Goal: Information Seeking & Learning: Check status

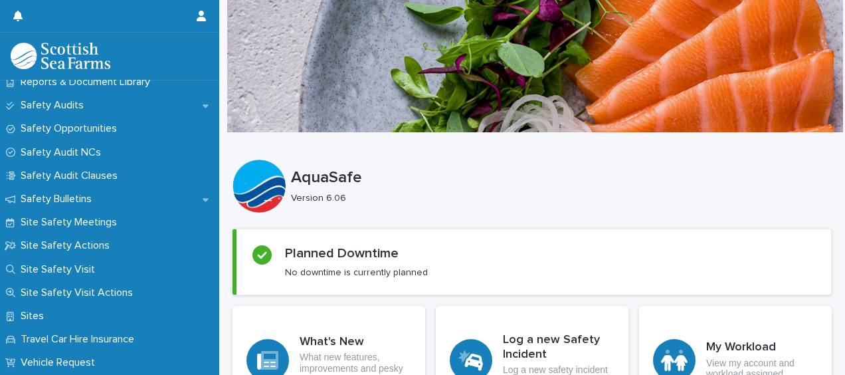
scroll to position [714, 0]
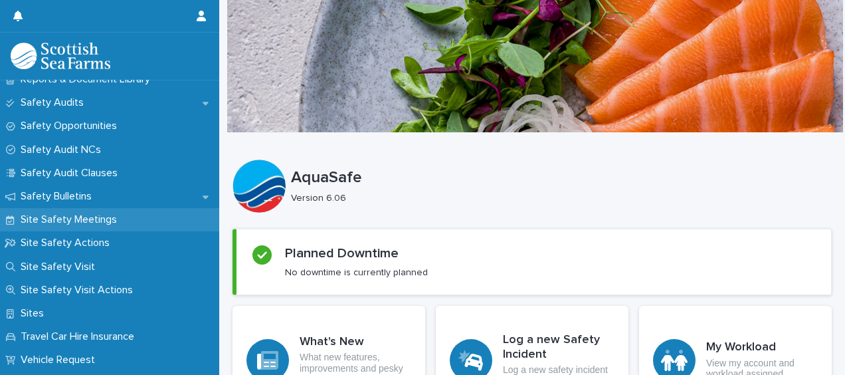
click at [102, 225] on p "Site Safety Meetings" at bounding box center [71, 219] width 112 height 13
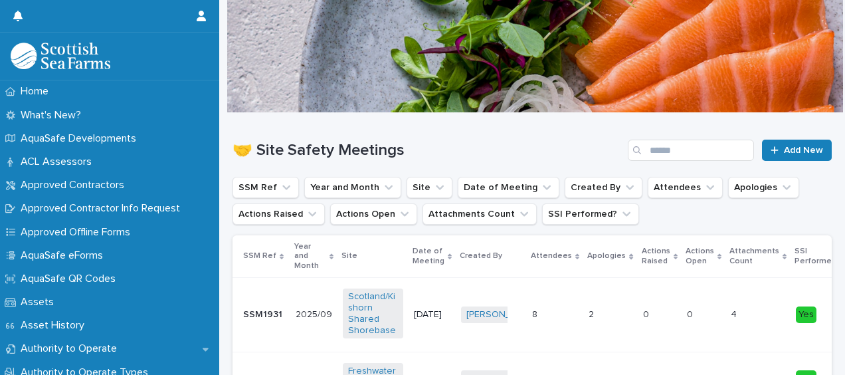
scroll to position [7, 0]
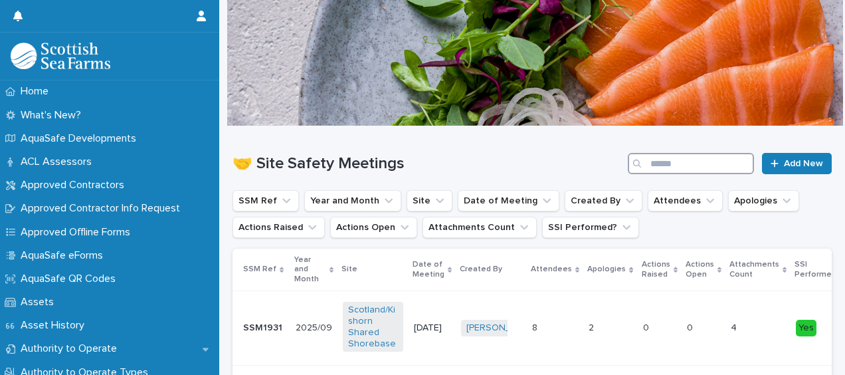
click at [667, 163] on input "Search" at bounding box center [691, 163] width 126 height 21
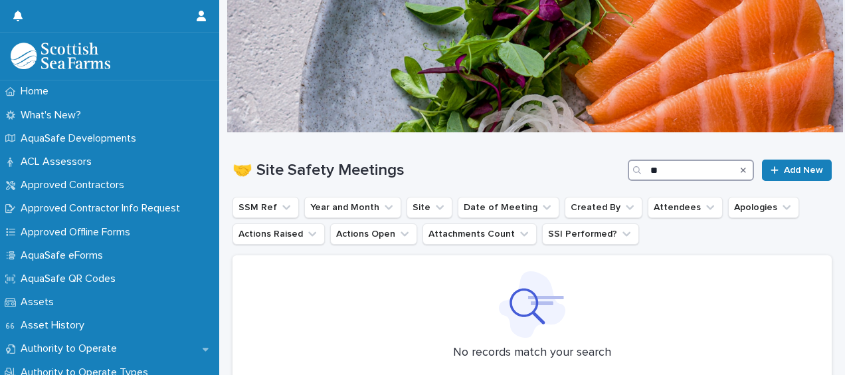
type input "*"
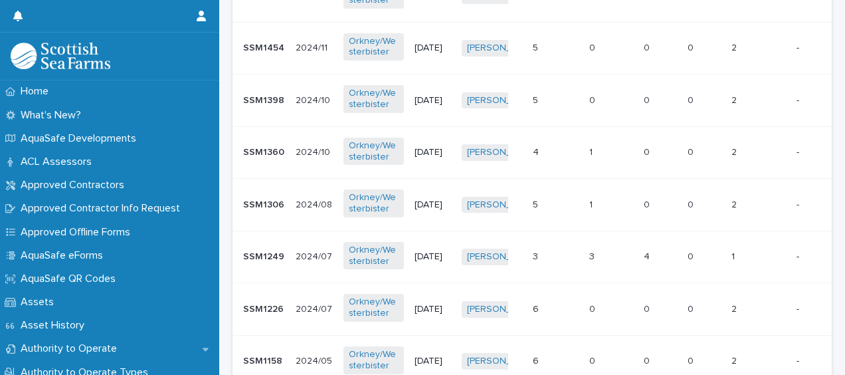
scroll to position [762, 0]
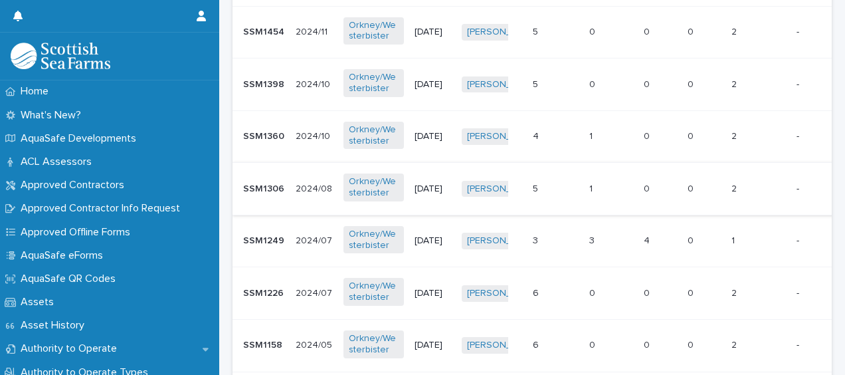
type input "*****"
click at [447, 184] on div "28/8/2024" at bounding box center [433, 189] width 37 height 22
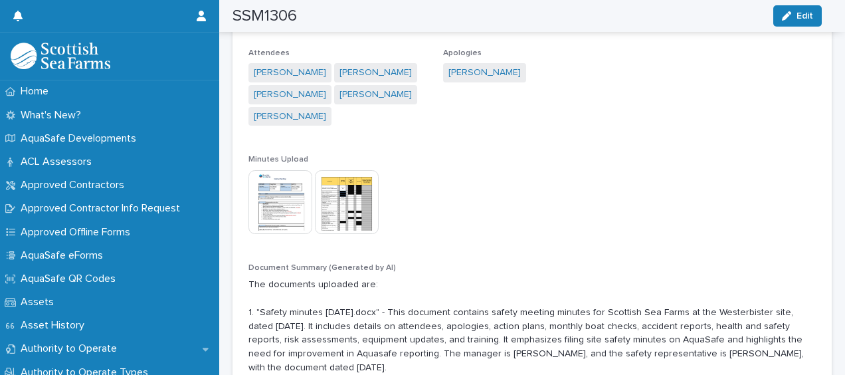
scroll to position [318, 0]
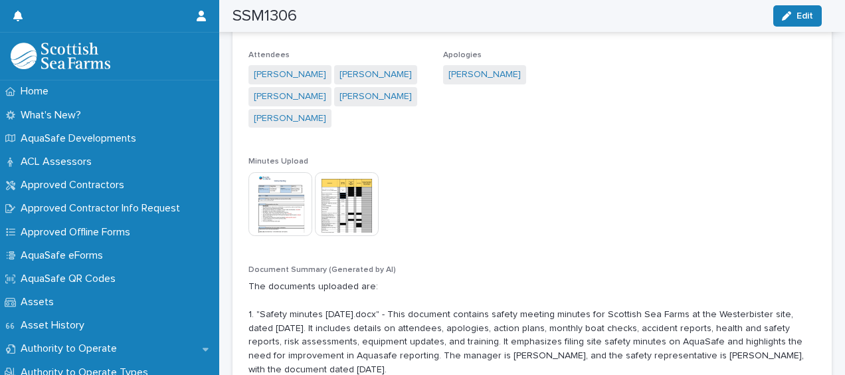
click at [288, 190] on img at bounding box center [281, 204] width 64 height 64
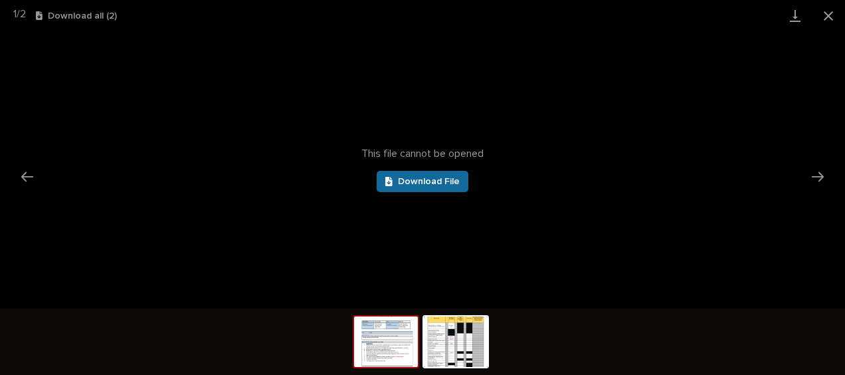
scroll to position [0, 0]
click at [431, 182] on span "Download File" at bounding box center [429, 181] width 62 height 9
click at [833, 16] on button "Close gallery" at bounding box center [828, 15] width 33 height 31
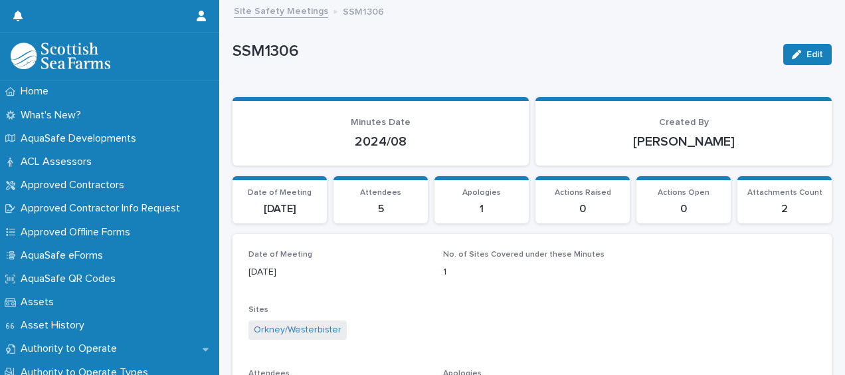
click at [299, 7] on link "Site Safety Meetings" at bounding box center [281, 10] width 94 height 15
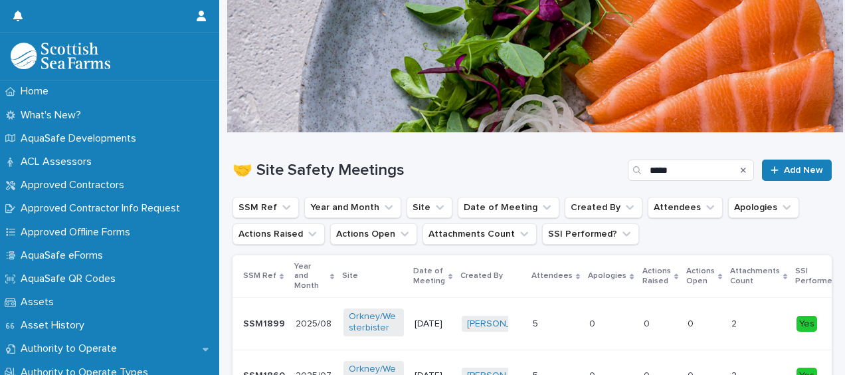
click at [436, 320] on div "[DATE]" at bounding box center [433, 324] width 37 height 22
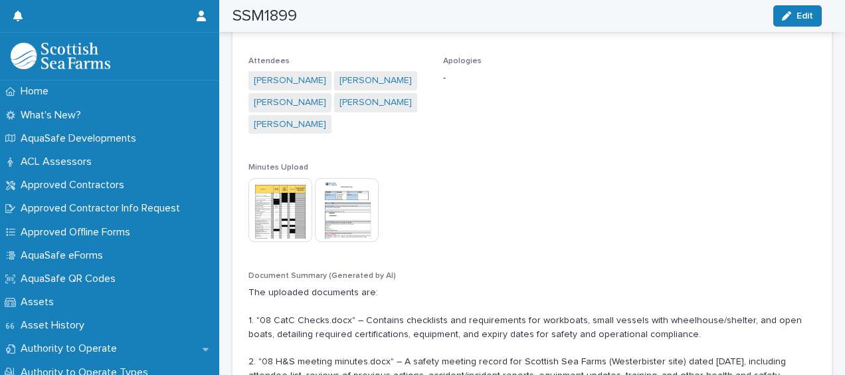
scroll to position [330, 0]
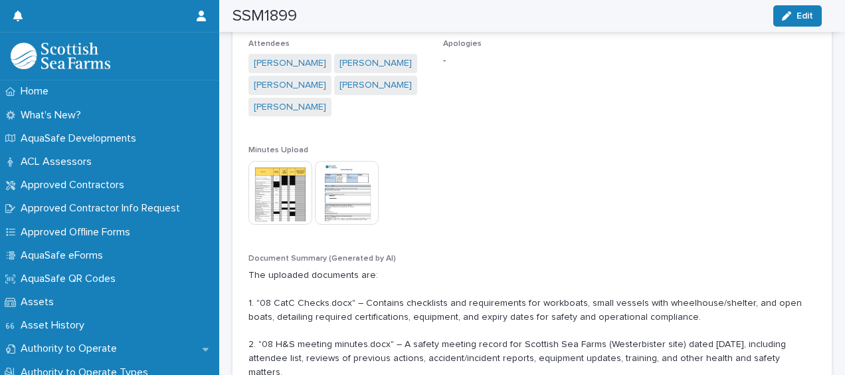
click at [356, 180] on img at bounding box center [347, 193] width 64 height 64
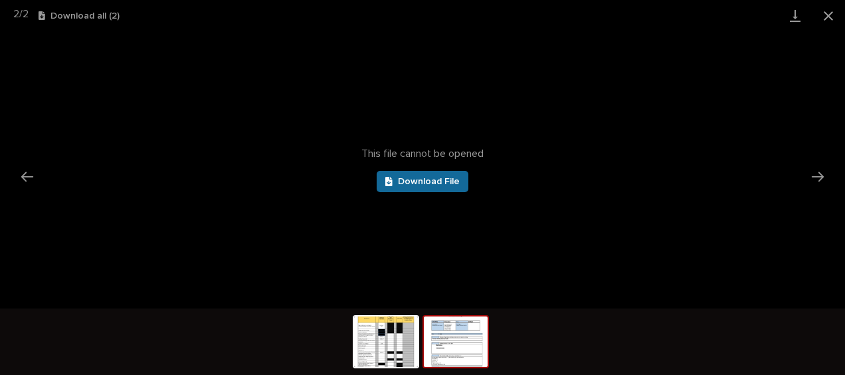
click at [421, 187] on link "Download File" at bounding box center [423, 181] width 92 height 21
click at [831, 12] on button "Close gallery" at bounding box center [828, 15] width 33 height 31
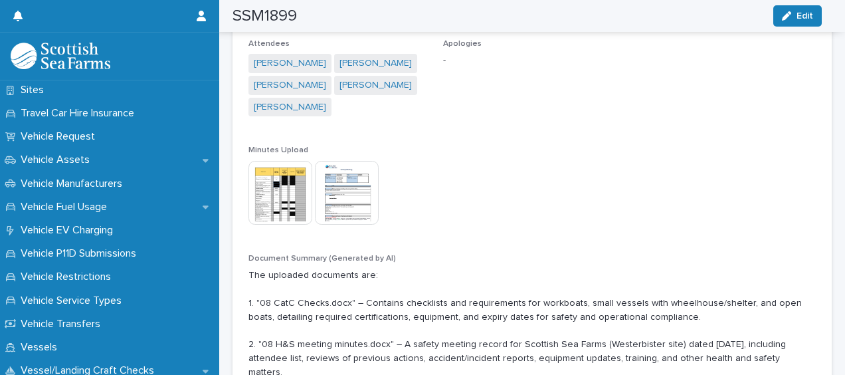
scroll to position [958, 0]
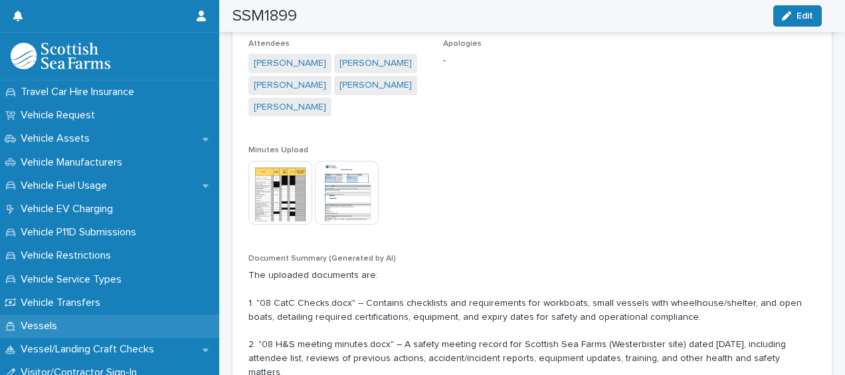
click at [195, 320] on div "Vessels" at bounding box center [109, 325] width 219 height 23
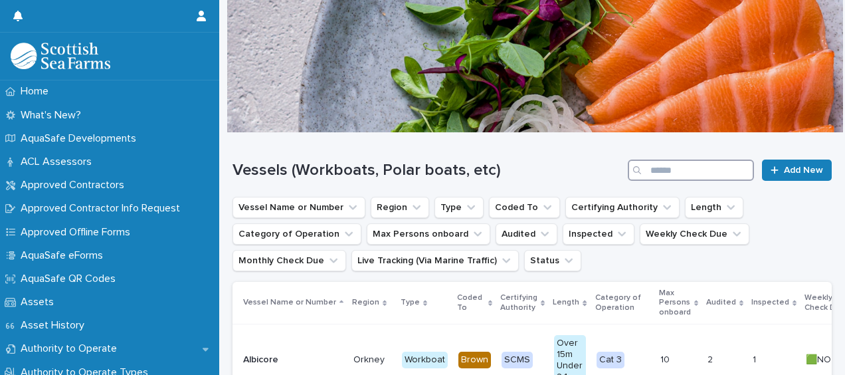
click at [675, 173] on input "Search" at bounding box center [691, 169] width 126 height 21
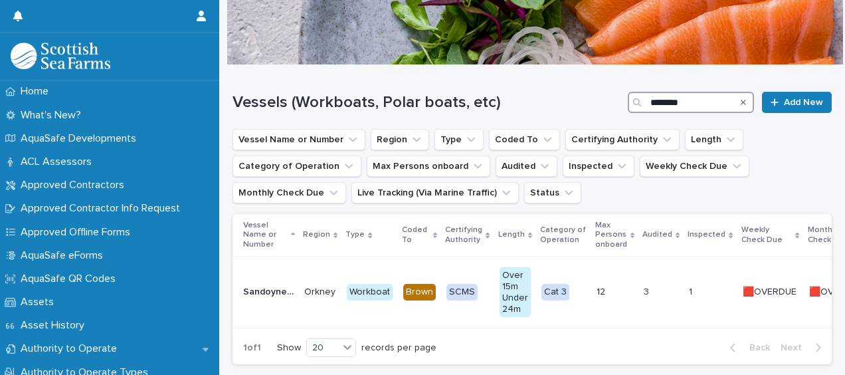
scroll to position [88, 0]
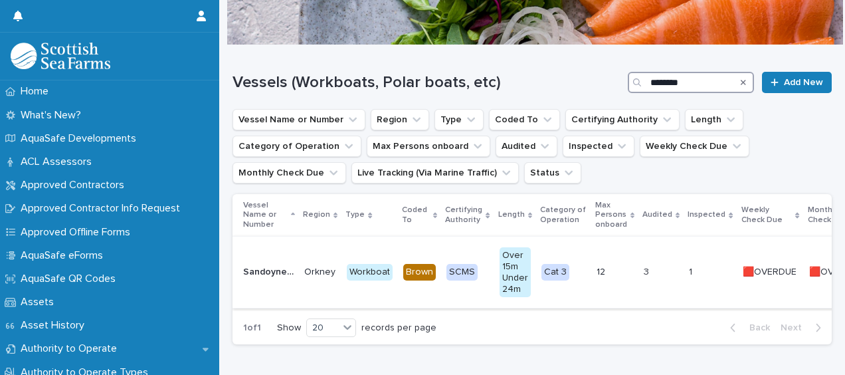
type input "********"
click at [622, 291] on td "12" at bounding box center [614, 273] width 47 height 72
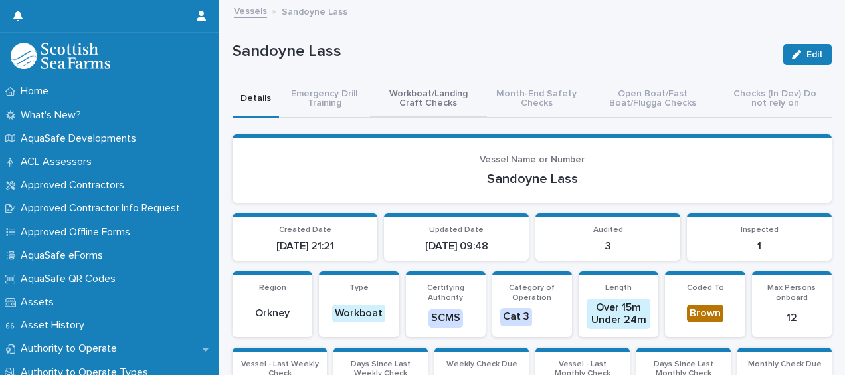
click at [428, 100] on button "Workboat/Landing Craft Checks" at bounding box center [428, 99] width 117 height 37
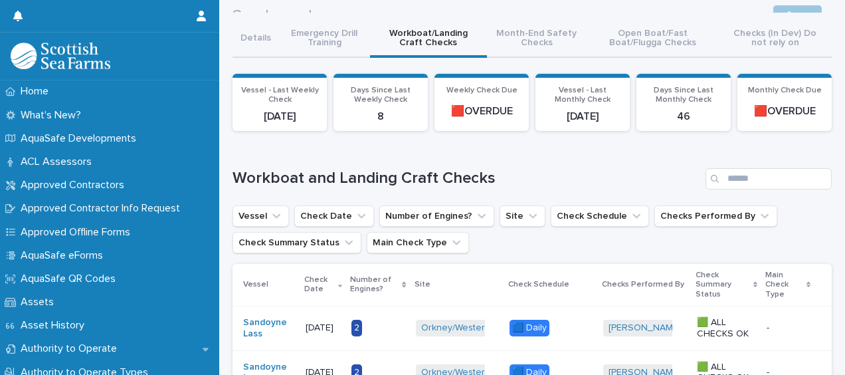
scroll to position [23, 0]
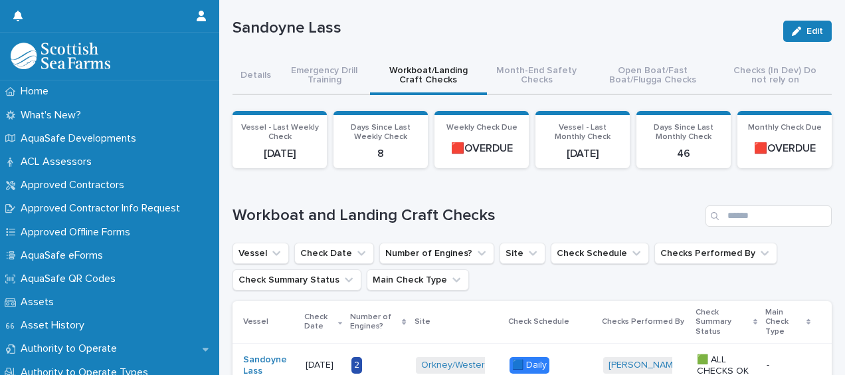
click at [767, 146] on p "🟥OVERDUE" at bounding box center [785, 148] width 78 height 13
click at [545, 75] on button "Month-End Safety Checks" at bounding box center [537, 76] width 100 height 37
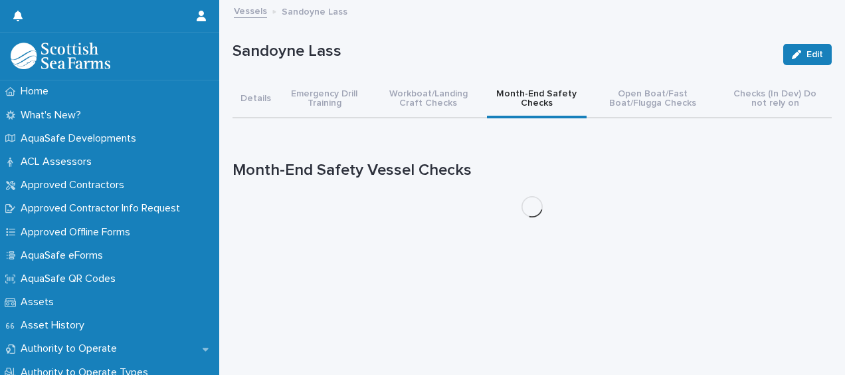
scroll to position [10, 0]
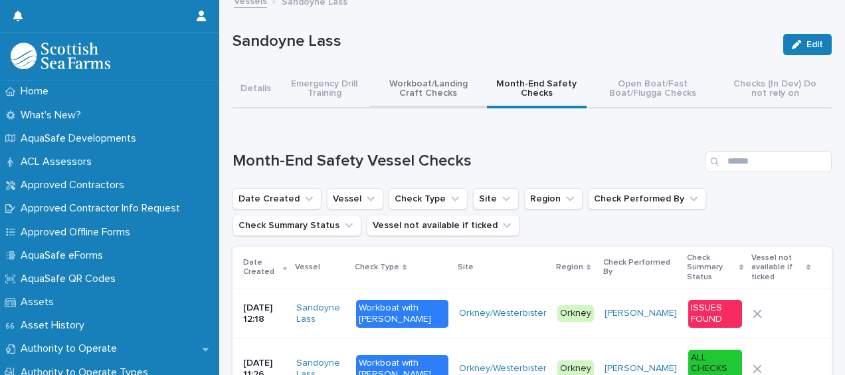
click at [428, 87] on button "Workboat/Landing Craft Checks" at bounding box center [428, 89] width 117 height 37
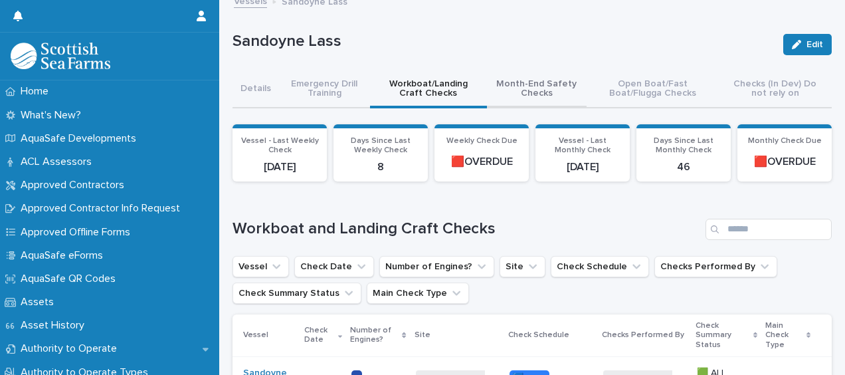
click at [530, 82] on button "Month-End Safety Checks" at bounding box center [537, 89] width 100 height 37
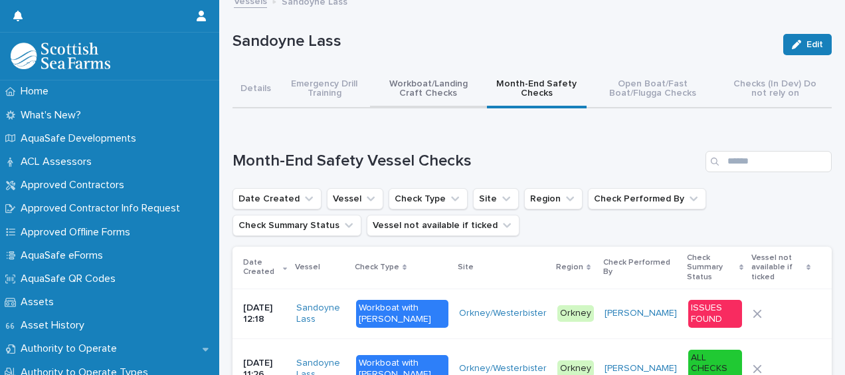
click at [426, 81] on button "Workboat/Landing Craft Checks" at bounding box center [428, 89] width 117 height 37
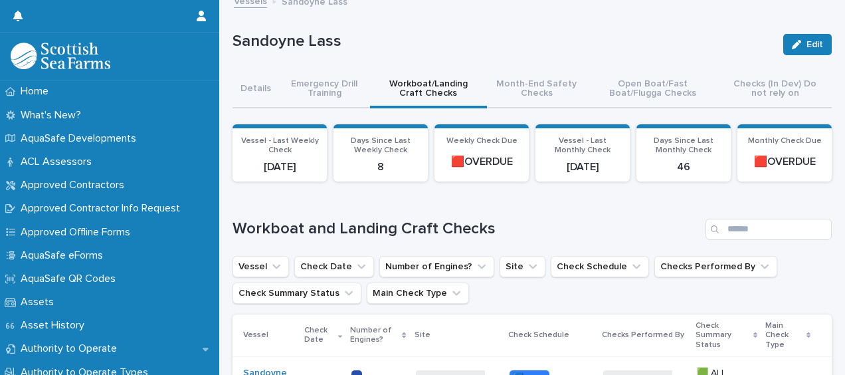
scroll to position [15, 0]
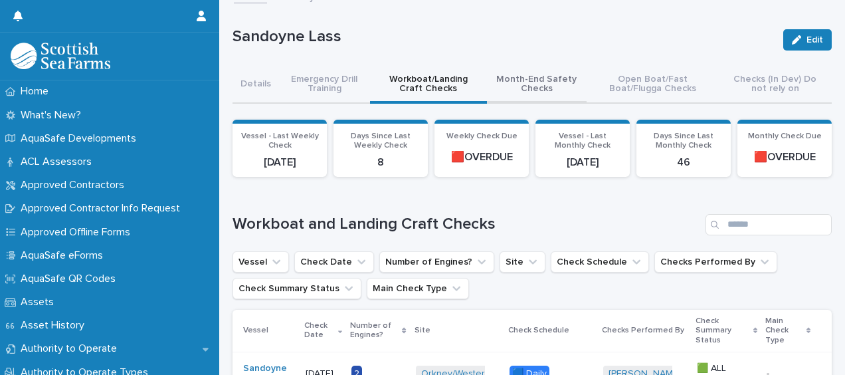
click at [544, 81] on button "Month-End Safety Checks" at bounding box center [537, 84] width 100 height 37
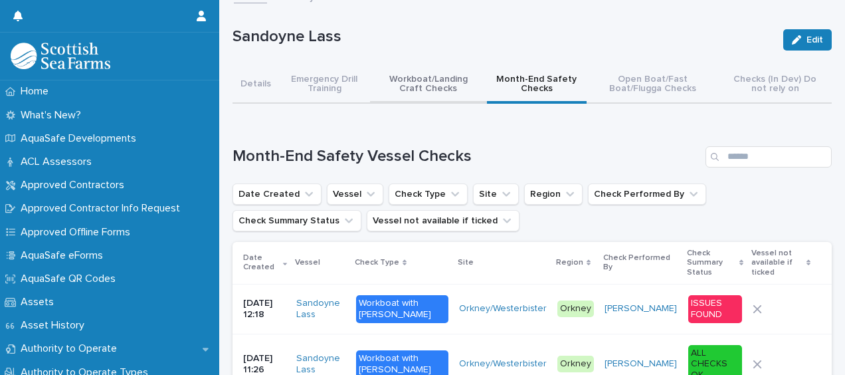
click at [413, 90] on button "Workboat/Landing Craft Checks" at bounding box center [428, 84] width 117 height 37
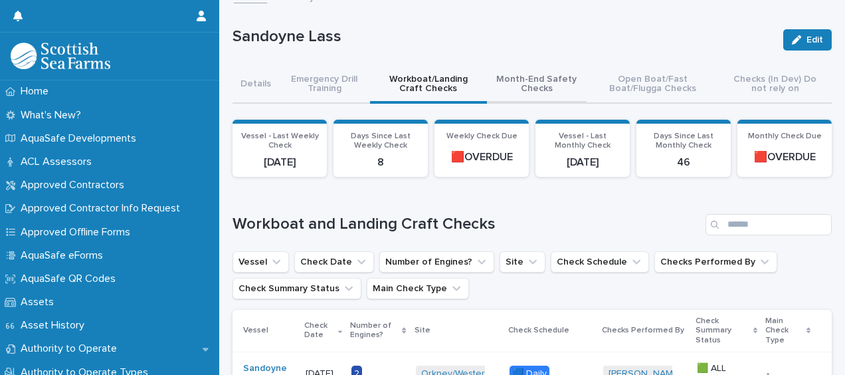
click at [516, 74] on button "Month-End Safety Checks" at bounding box center [537, 84] width 100 height 37
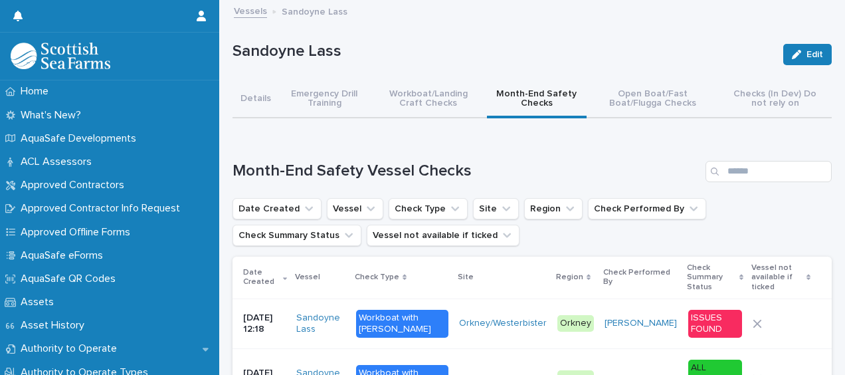
click at [451, 97] on button "Workboat/Landing Craft Checks" at bounding box center [428, 99] width 117 height 37
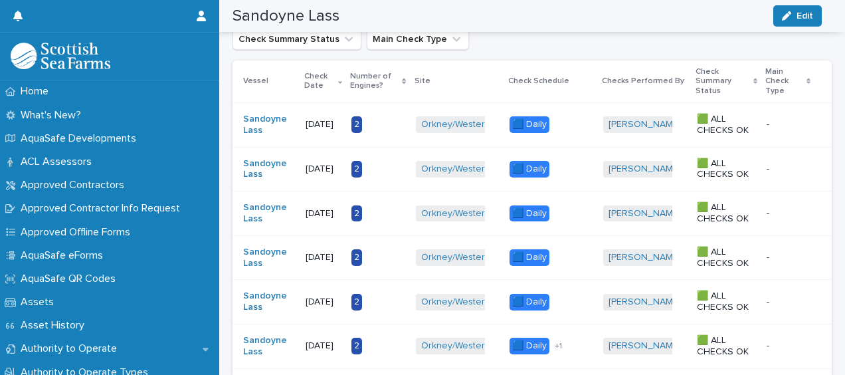
scroll to position [266, 0]
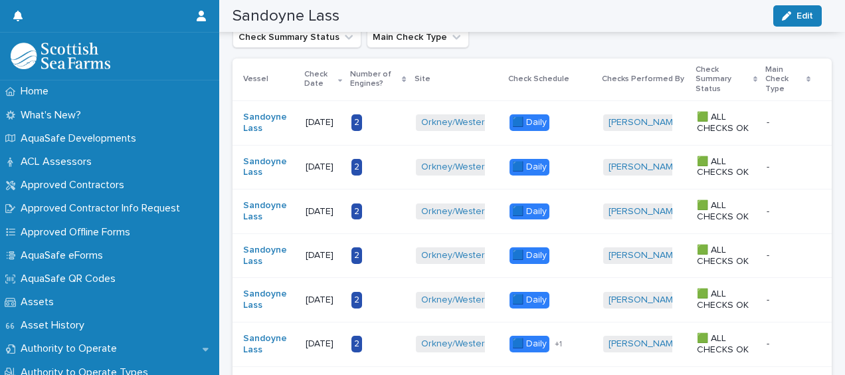
click at [308, 162] on p "[DATE]" at bounding box center [324, 166] width 36 height 11
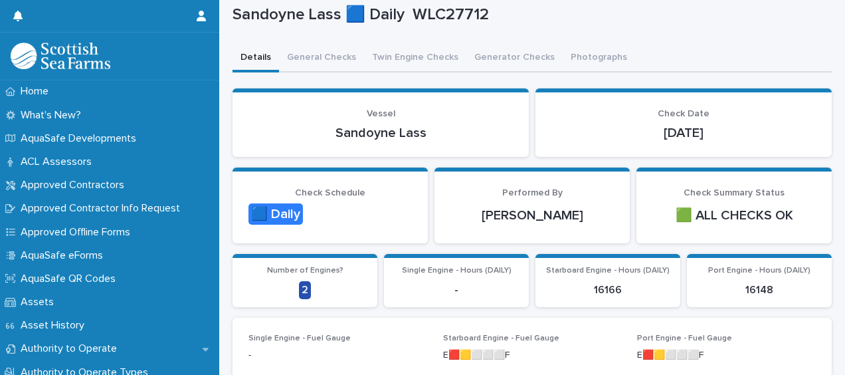
scroll to position [45, 0]
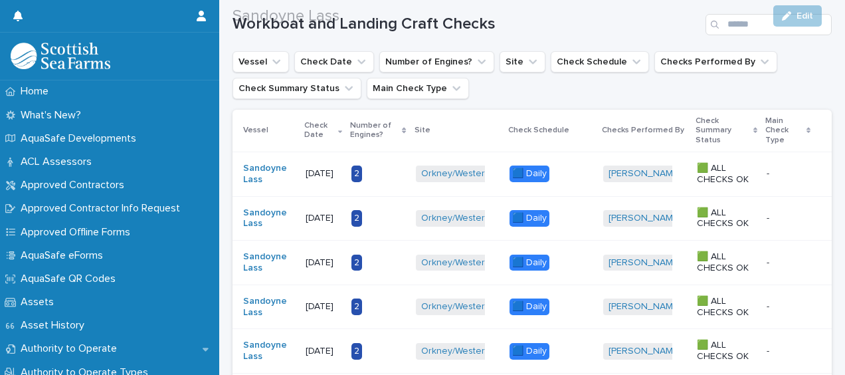
scroll to position [229, 0]
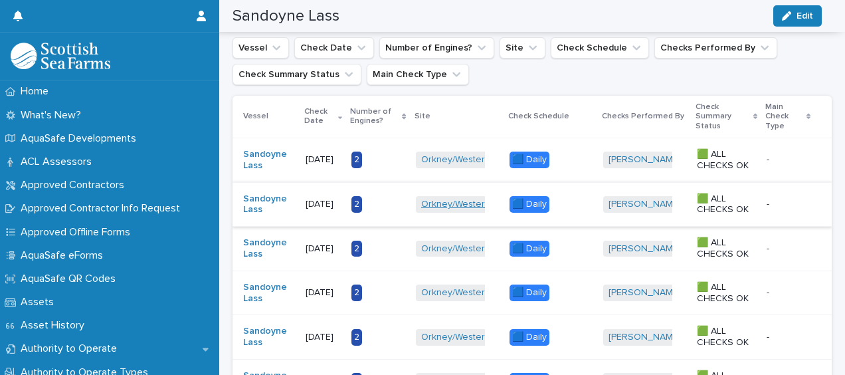
click at [470, 205] on link "Orkney/Westerbister" at bounding box center [465, 204] width 88 height 11
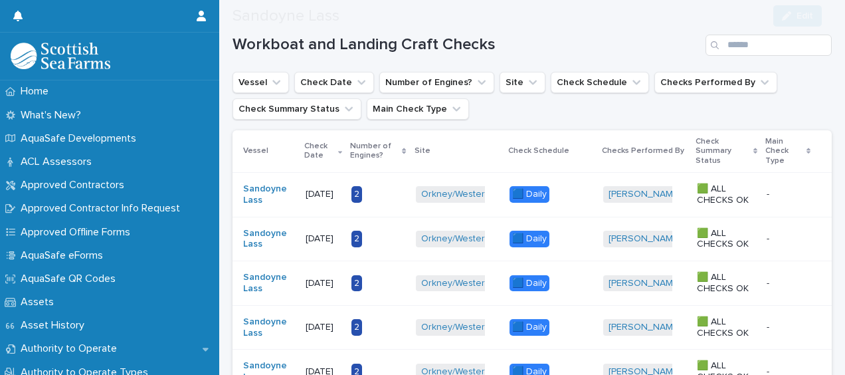
scroll to position [205, 0]
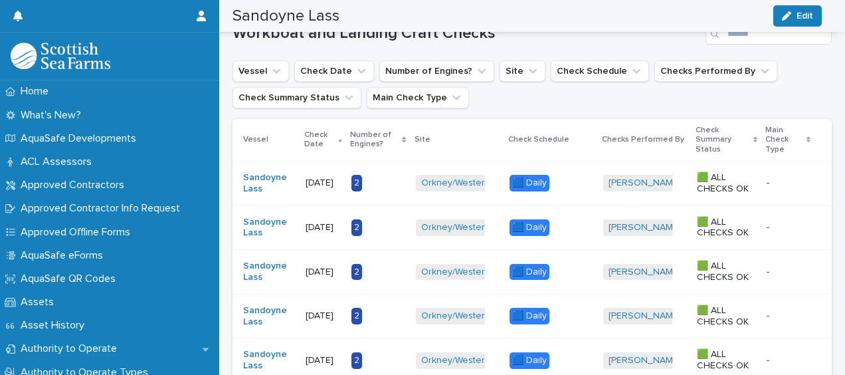
click at [391, 219] on p "2" at bounding box center [378, 227] width 53 height 17
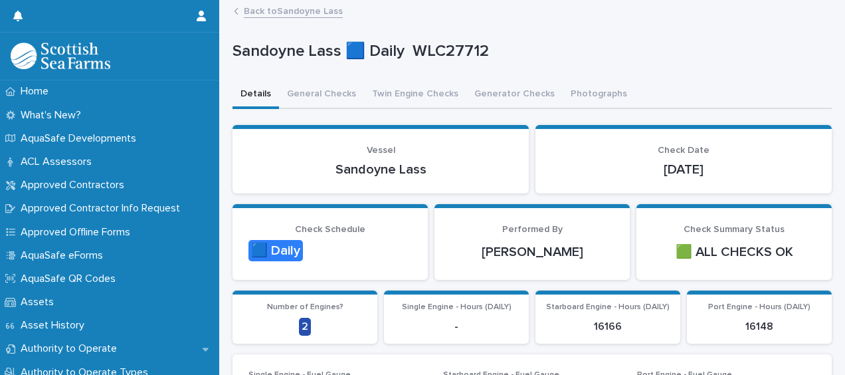
click at [274, 9] on link "Back to Sandoyne Lass" at bounding box center [293, 10] width 99 height 15
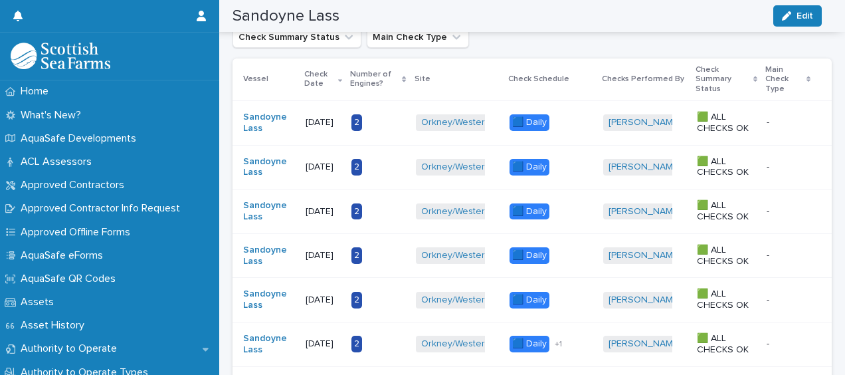
scroll to position [264, 0]
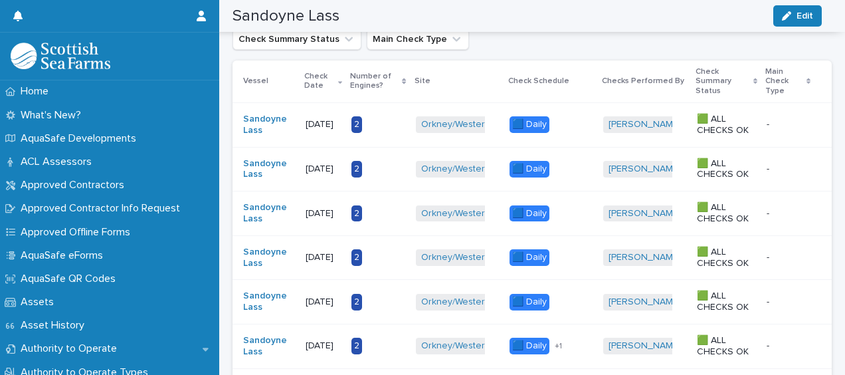
click at [572, 9] on div "Sandoyne Lass Edit" at bounding box center [527, 16] width 589 height 32
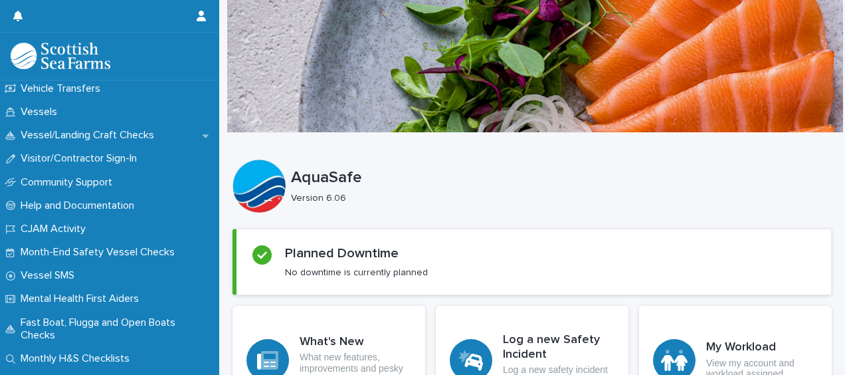
scroll to position [1192, 0]
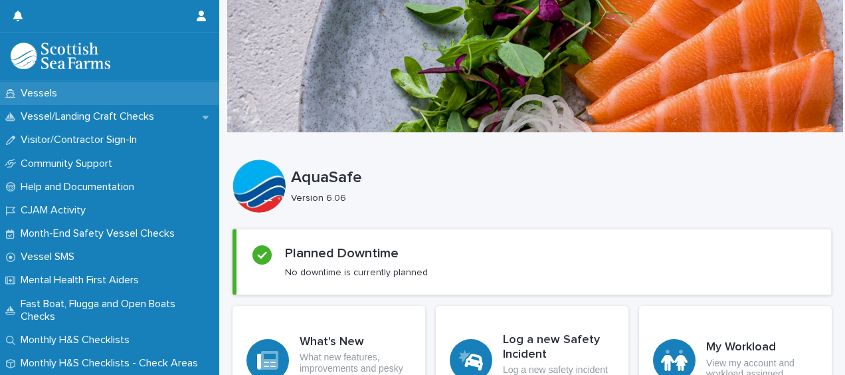
click at [167, 87] on div "Vessels" at bounding box center [109, 93] width 219 height 23
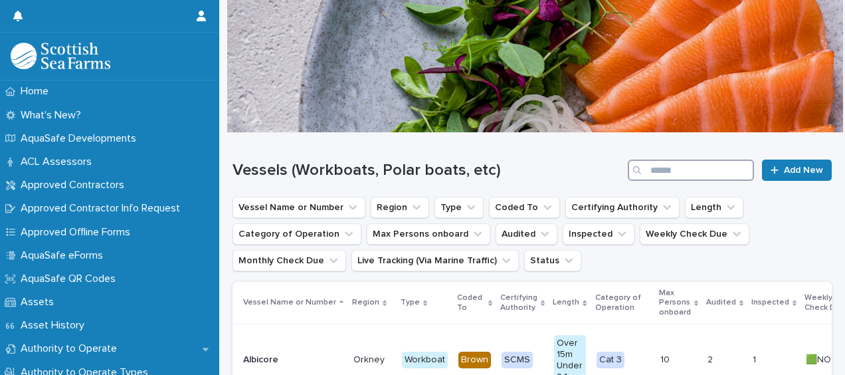
click at [651, 171] on input "Search" at bounding box center [691, 169] width 126 height 21
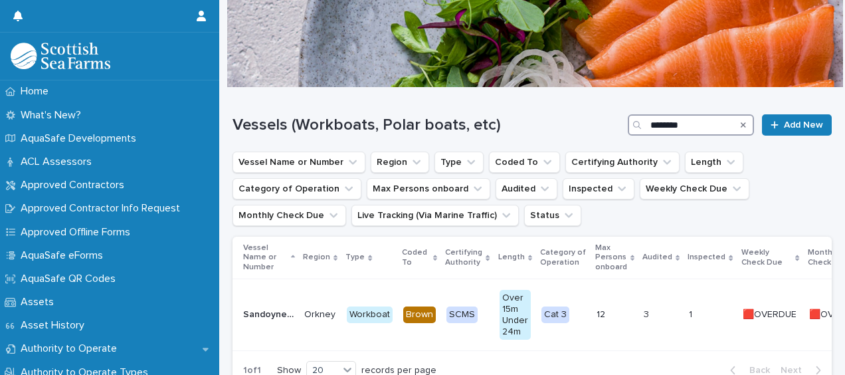
scroll to position [69, 0]
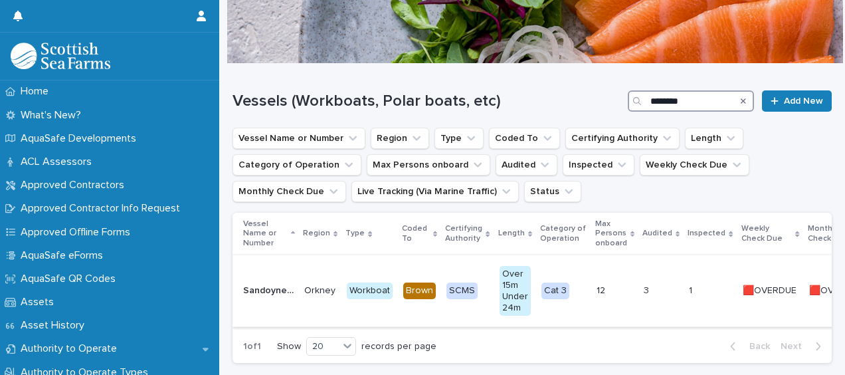
type input "********"
click at [657, 288] on p at bounding box center [661, 290] width 35 height 11
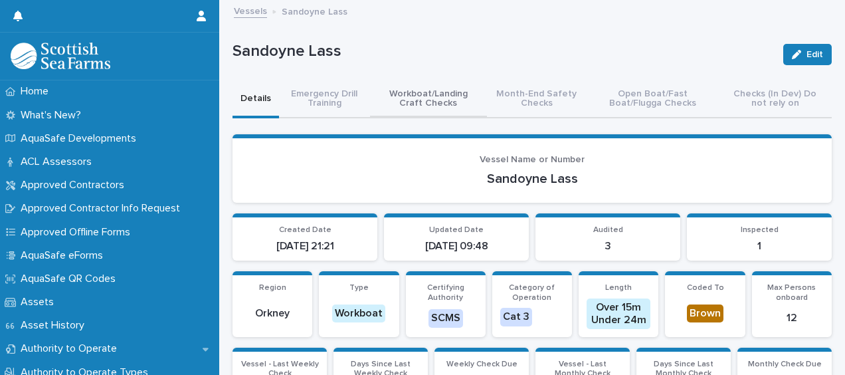
click at [443, 95] on button "Workboat/Landing Craft Checks" at bounding box center [428, 99] width 117 height 37
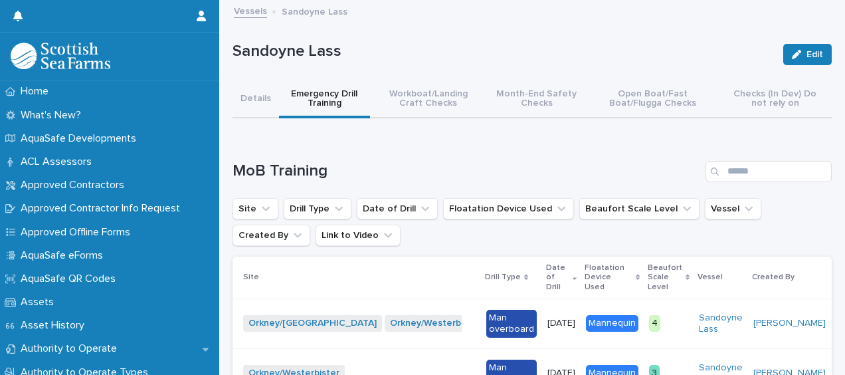
click at [371, 134] on div "Loading... Saving… MoB Training Site Drill Type Date of Drill Floatation Device…" at bounding box center [532, 358] width 599 height 449
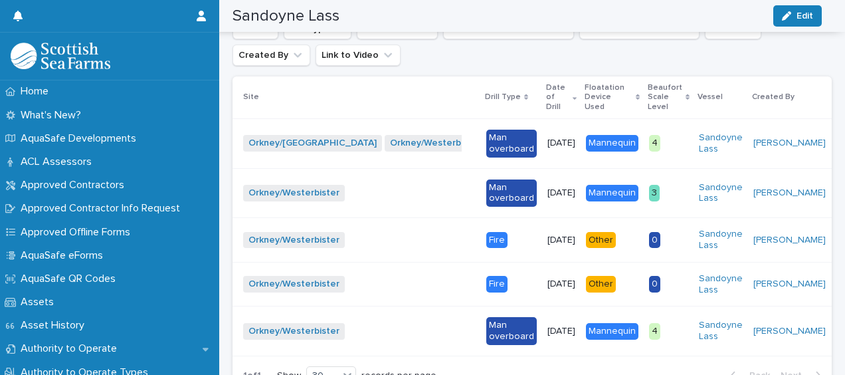
scroll to position [199, 0]
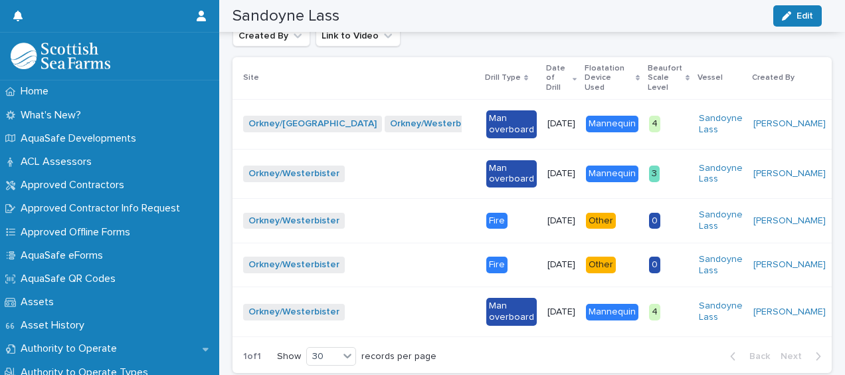
click at [548, 213] on div "27/02/2025" at bounding box center [562, 220] width 28 height 14
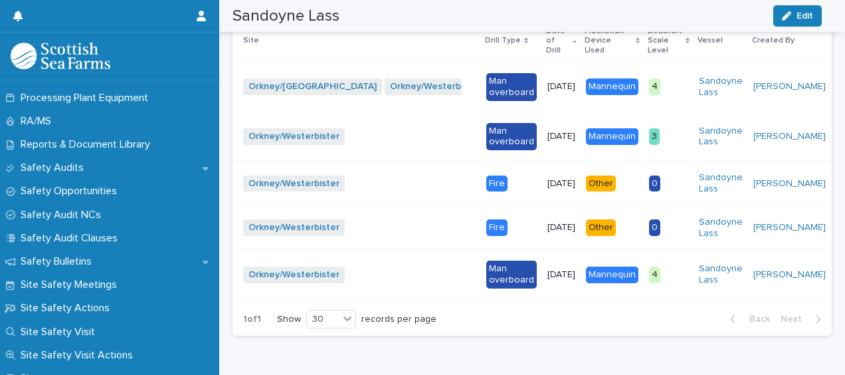
scroll to position [663, 0]
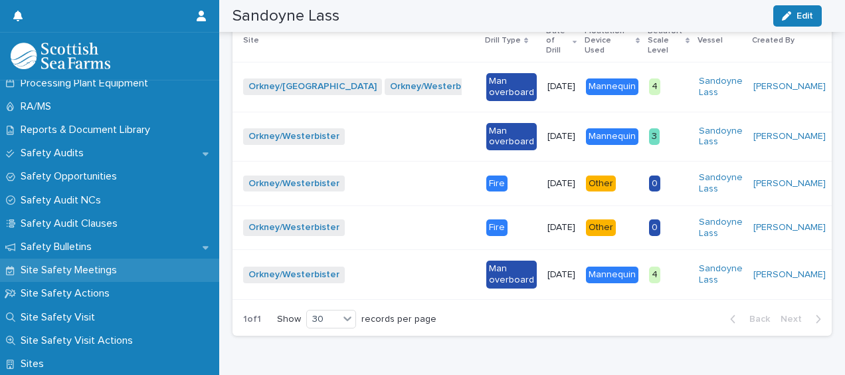
click at [164, 270] on div "Site Safety Meetings" at bounding box center [109, 270] width 219 height 23
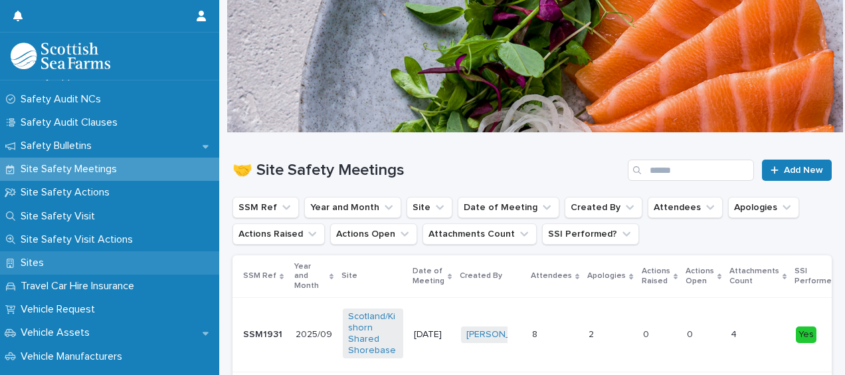
scroll to position [781, 0]
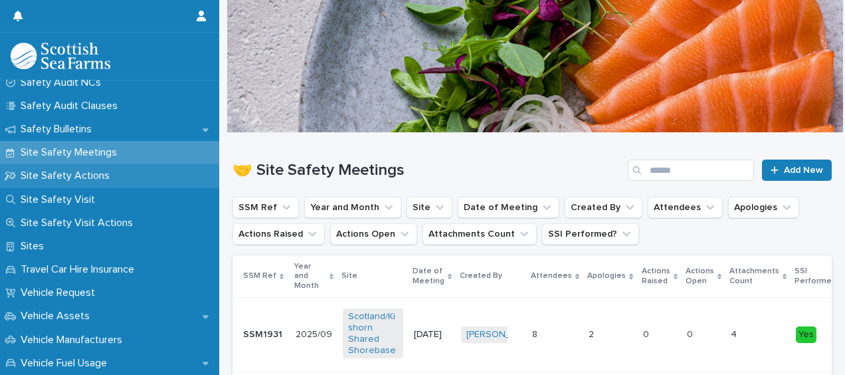
click at [157, 173] on div "Site Safety Actions" at bounding box center [109, 175] width 219 height 23
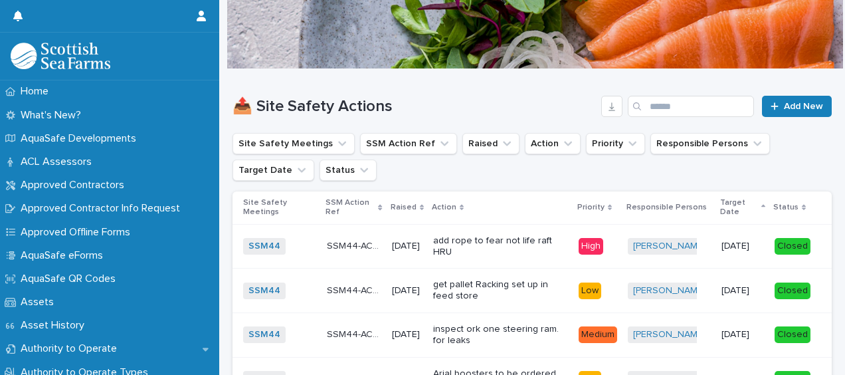
scroll to position [92, 0]
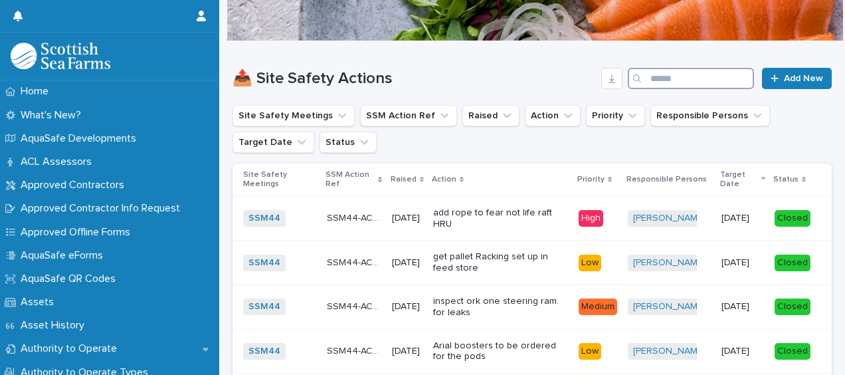
click at [659, 78] on input "Search" at bounding box center [691, 78] width 126 height 21
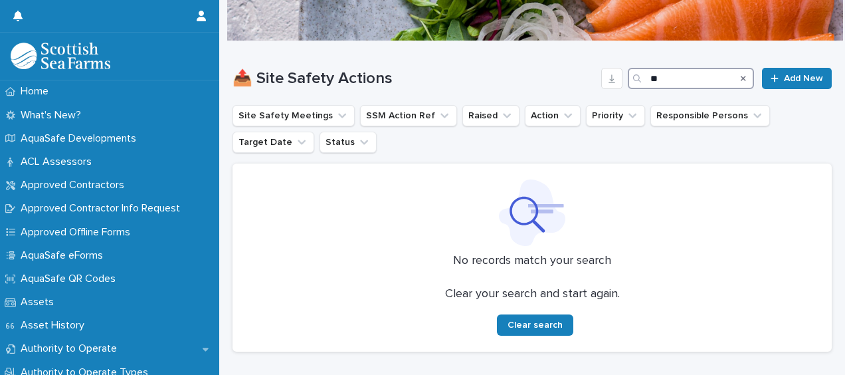
type input "*"
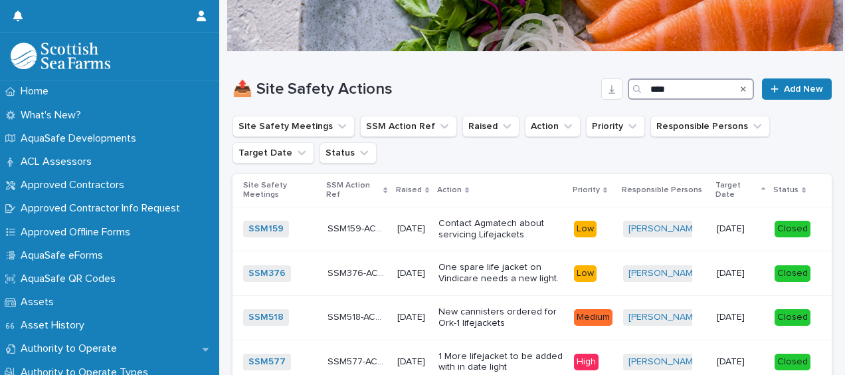
scroll to position [92, 0]
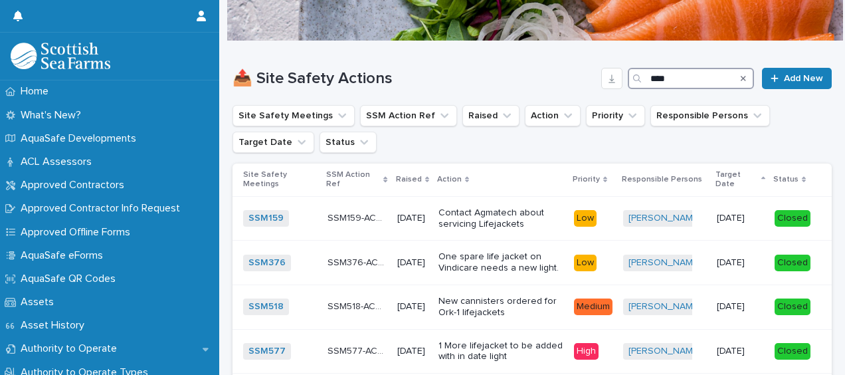
click at [667, 69] on input "****" at bounding box center [691, 78] width 126 height 21
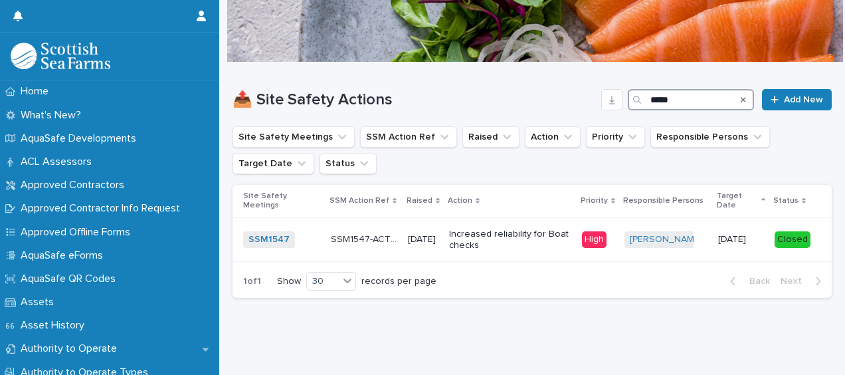
scroll to position [81, 0]
type input "*"
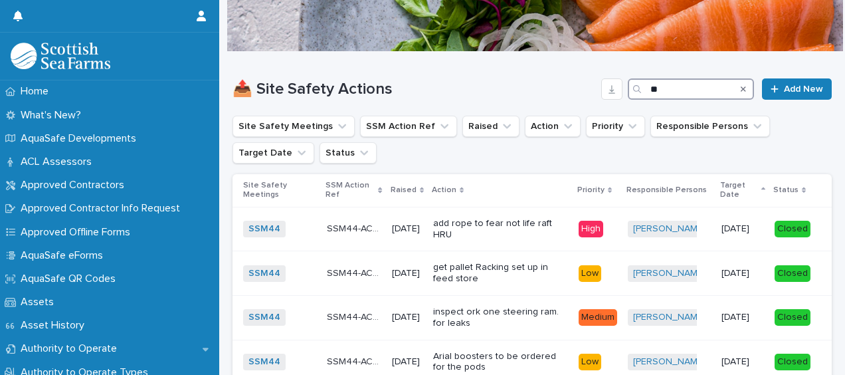
scroll to position [92, 0]
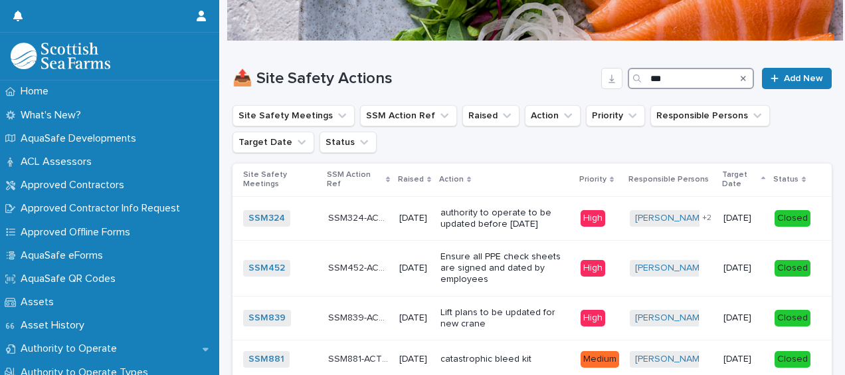
type input "***"
click at [736, 175] on p "Target Date" at bounding box center [740, 179] width 36 height 25
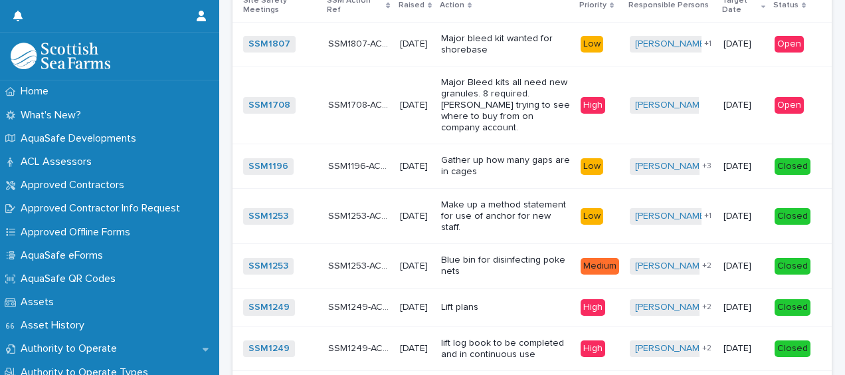
scroll to position [262, 0]
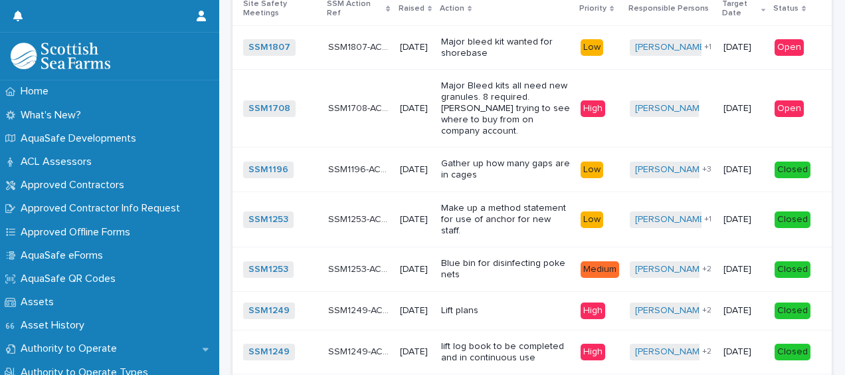
click at [508, 225] on p "Make up a method statement for use of anchor for new staff." at bounding box center [505, 219] width 129 height 33
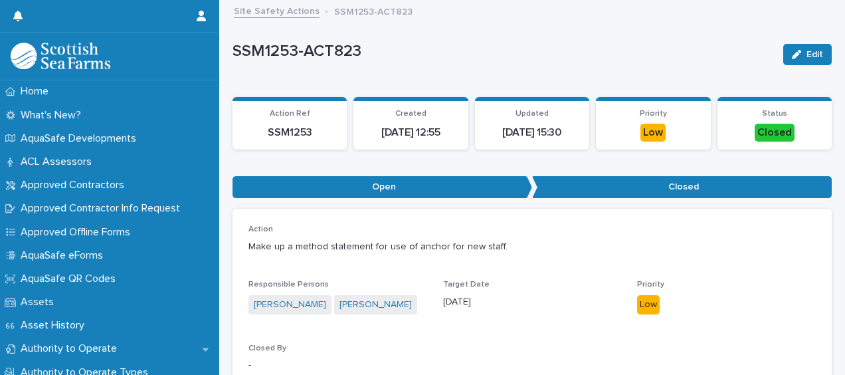
click at [508, 225] on p "Action" at bounding box center [533, 229] width 568 height 9
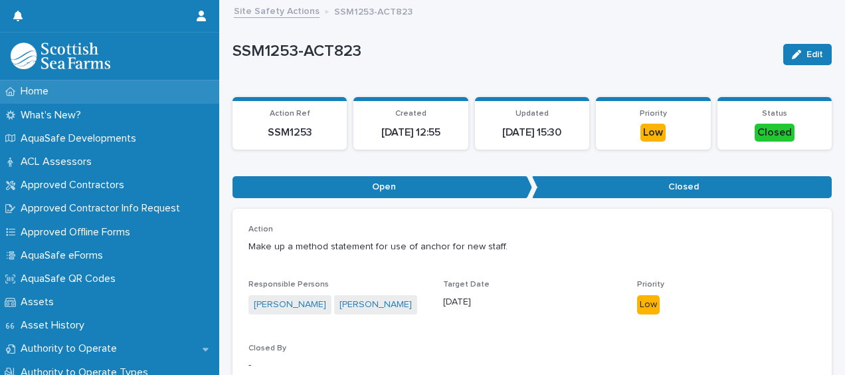
click at [35, 86] on p "Home" at bounding box center [37, 91] width 44 height 13
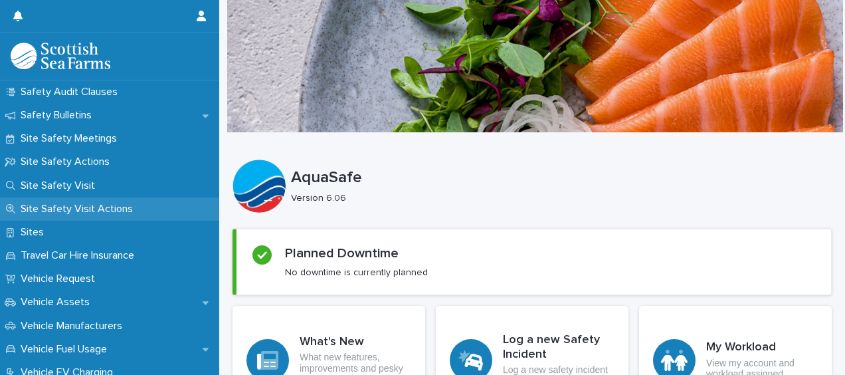
scroll to position [800, 0]
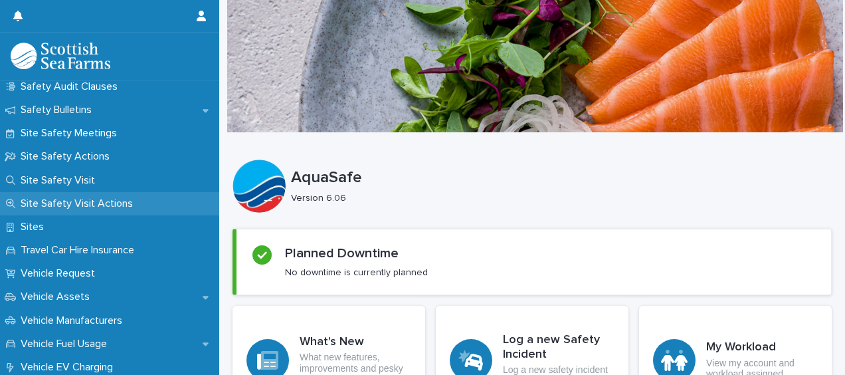
click at [106, 201] on p "Site Safety Visit Actions" at bounding box center [79, 203] width 128 height 13
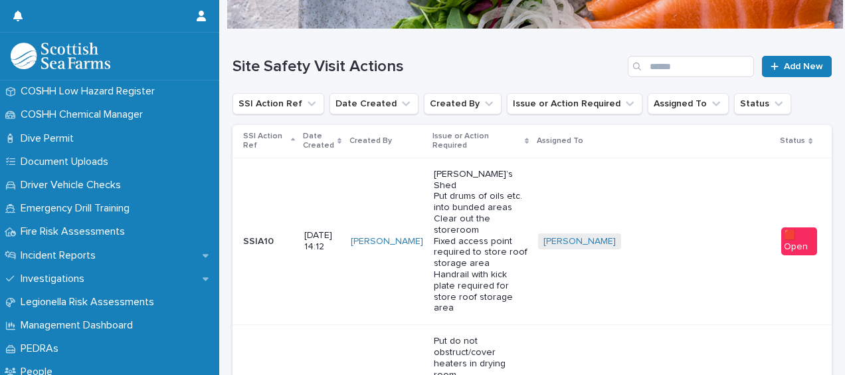
scroll to position [353, 0]
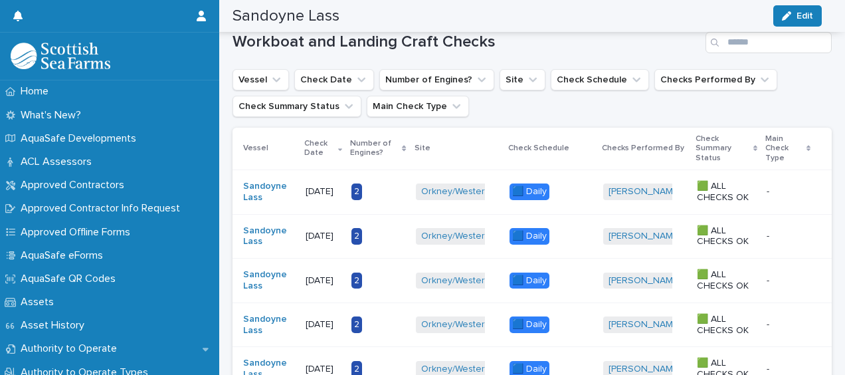
scroll to position [187, 0]
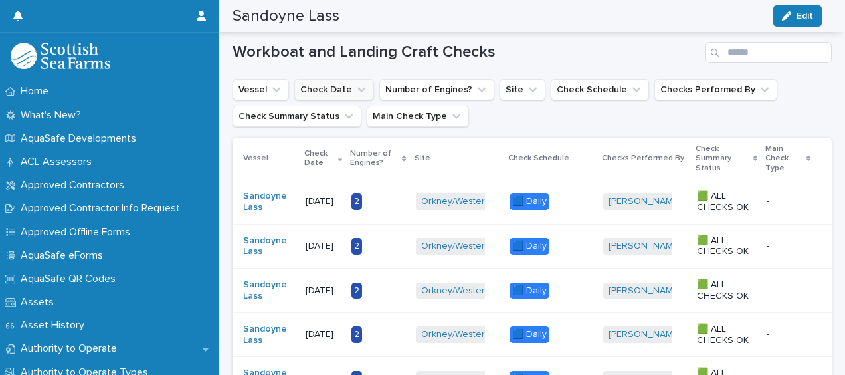
click at [355, 86] on icon "Check Date" at bounding box center [361, 89] width 13 height 13
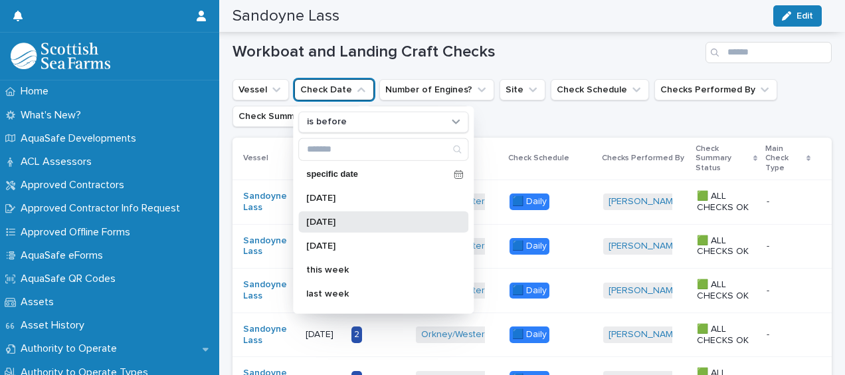
click at [374, 222] on p "[DATE]" at bounding box center [376, 221] width 141 height 9
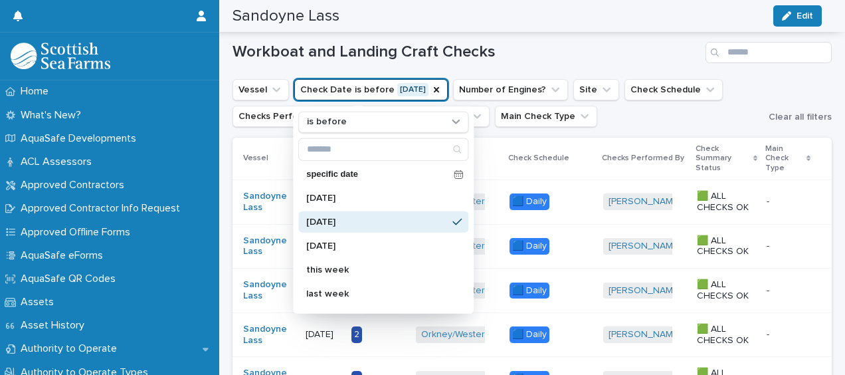
click at [617, 110] on ul "Vessel Check Date is before [DATE] is before specific date [DATE] [DATE] [DATE]…" at bounding box center [498, 102] width 536 height 53
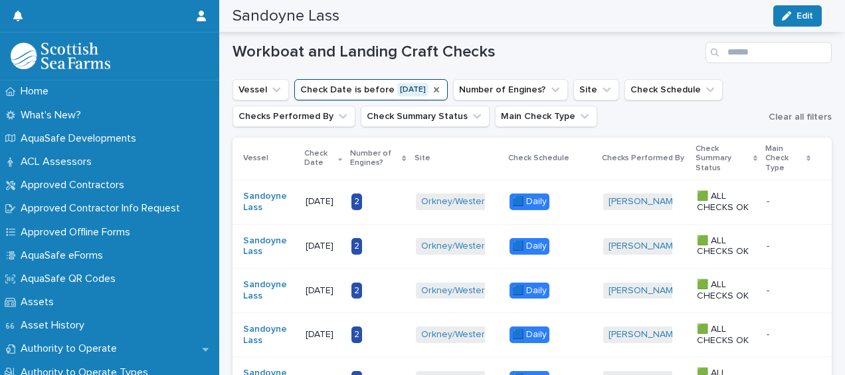
click at [441, 89] on icon "Check Date" at bounding box center [436, 89] width 11 height 11
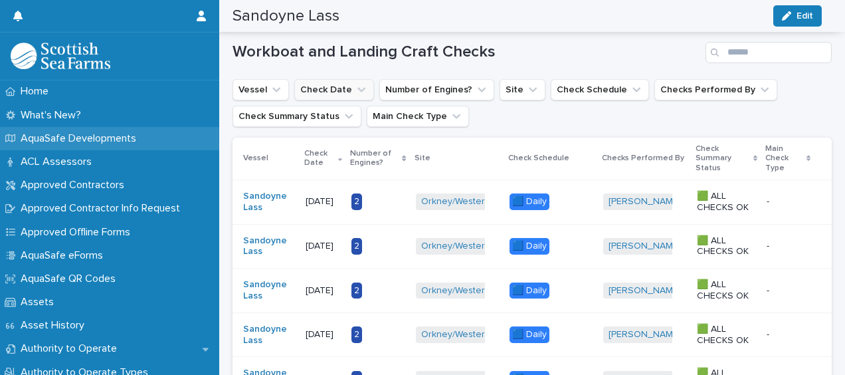
click at [169, 137] on div "AquaSafe Developments" at bounding box center [109, 138] width 219 height 23
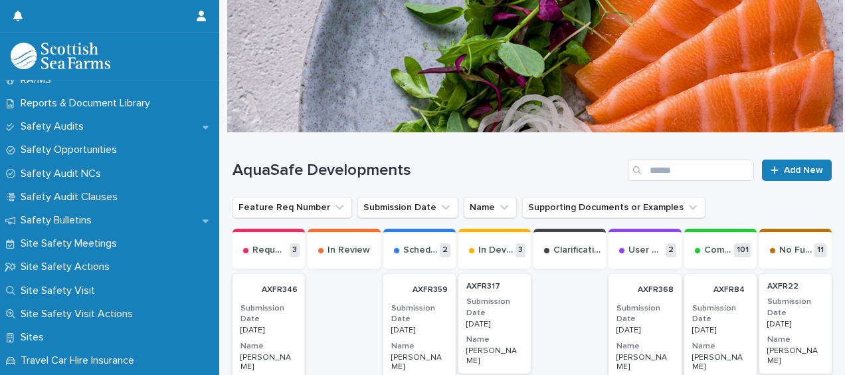
scroll to position [1192, 0]
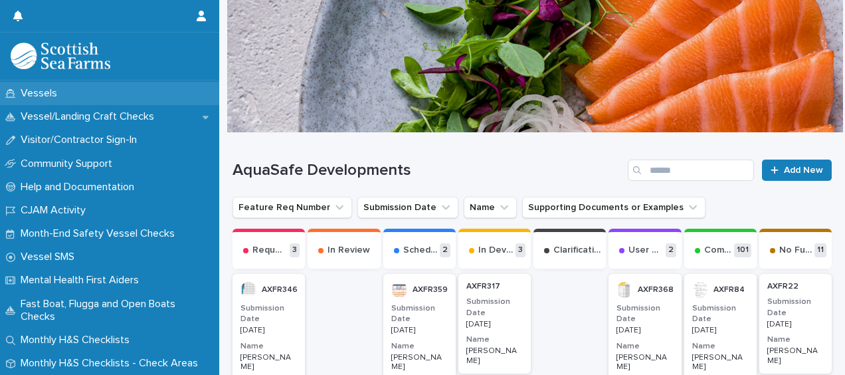
click at [77, 90] on div "Vessels" at bounding box center [109, 93] width 219 height 23
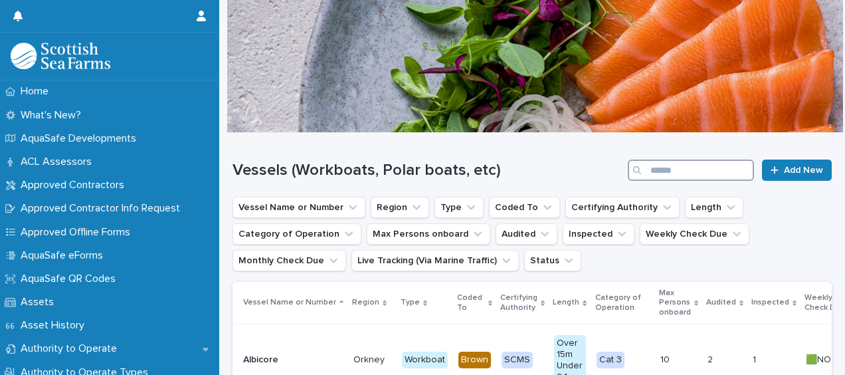
click at [673, 164] on input "Search" at bounding box center [691, 169] width 126 height 21
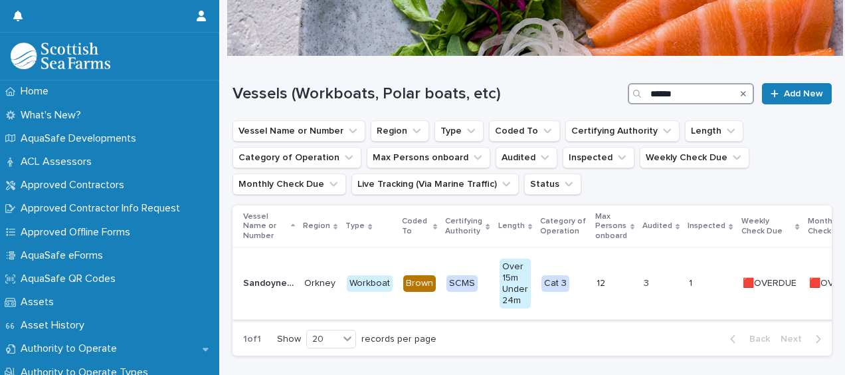
scroll to position [78, 0]
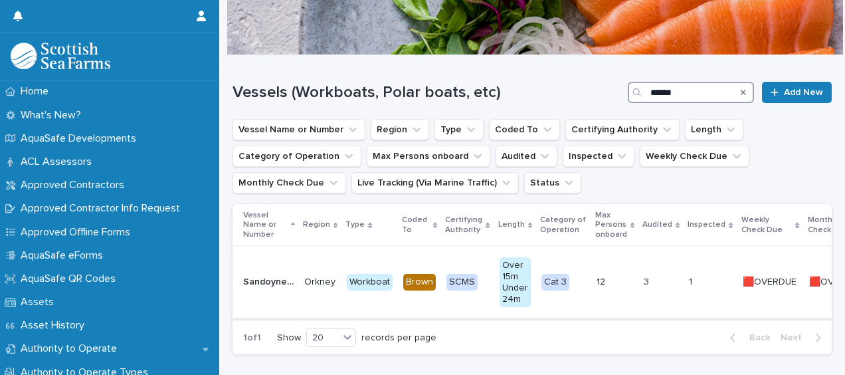
type input "******"
click at [644, 280] on p at bounding box center [661, 281] width 35 height 11
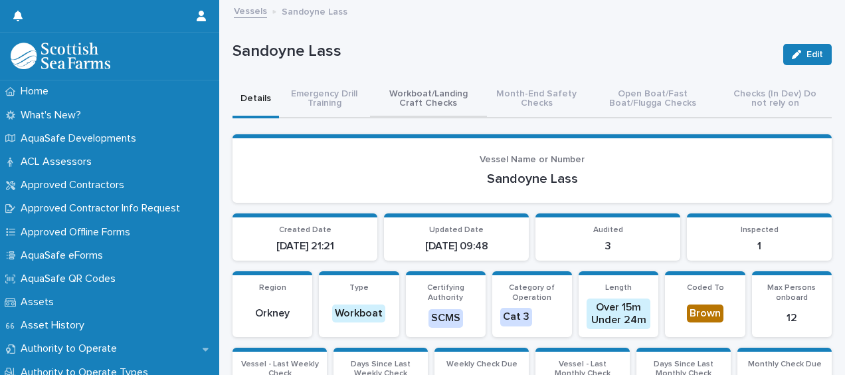
click at [435, 100] on button "Workboat/Landing Craft Checks" at bounding box center [428, 99] width 117 height 37
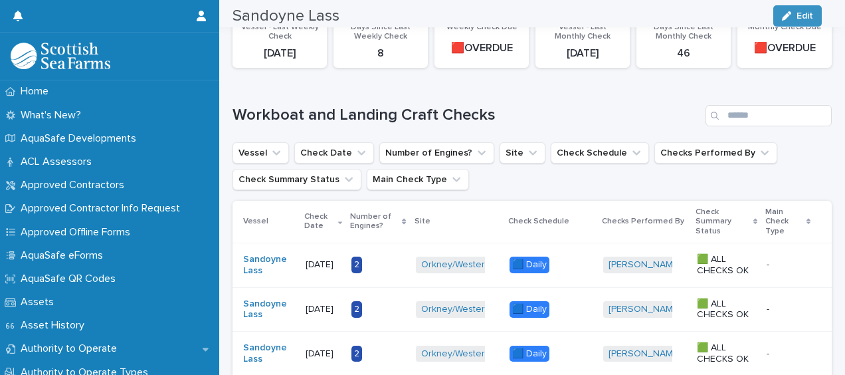
scroll to position [145, 0]
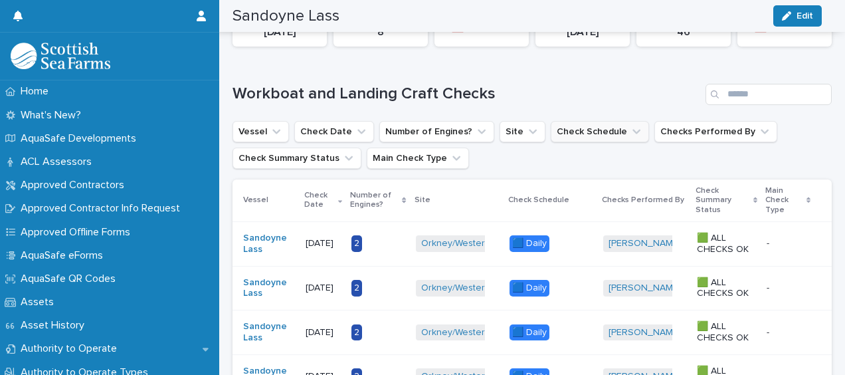
click at [630, 135] on icon "Check Schedule" at bounding box center [636, 131] width 13 height 13
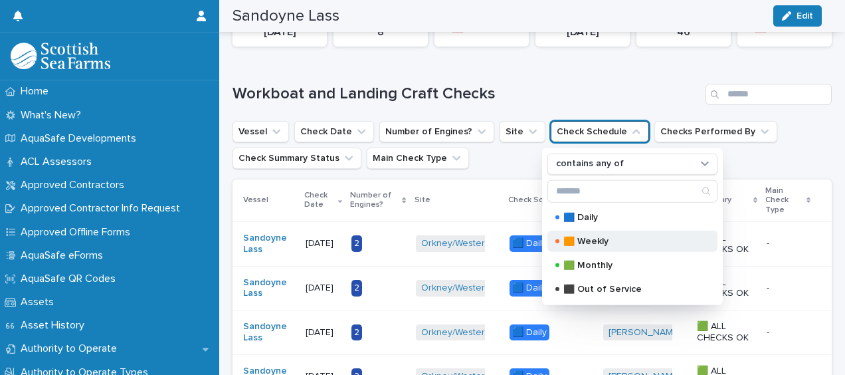
click at [582, 238] on p "🟧 Weekly" at bounding box center [630, 240] width 133 height 9
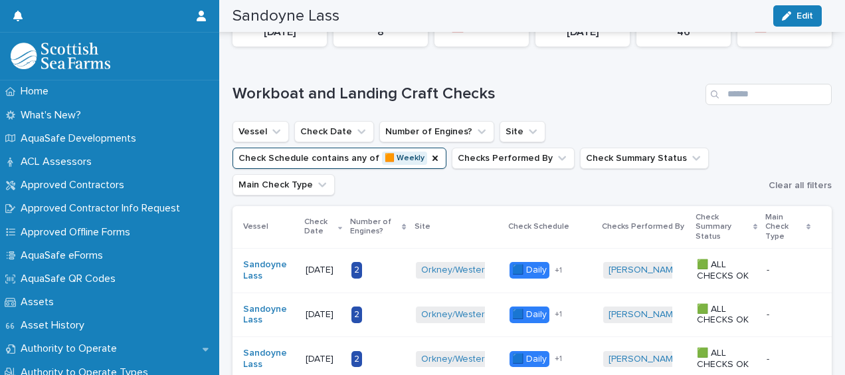
click at [797, 133] on div "Vessel Check Date Number of Engines? Site Check Schedule contains any of 🟧 Week…" at bounding box center [532, 158] width 599 height 74
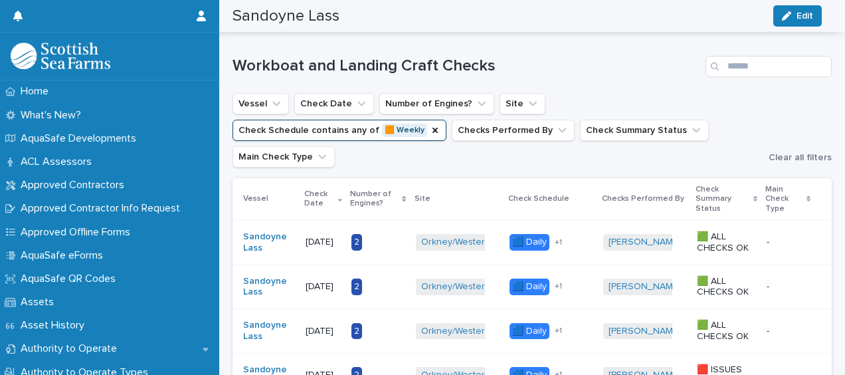
scroll to position [170, 0]
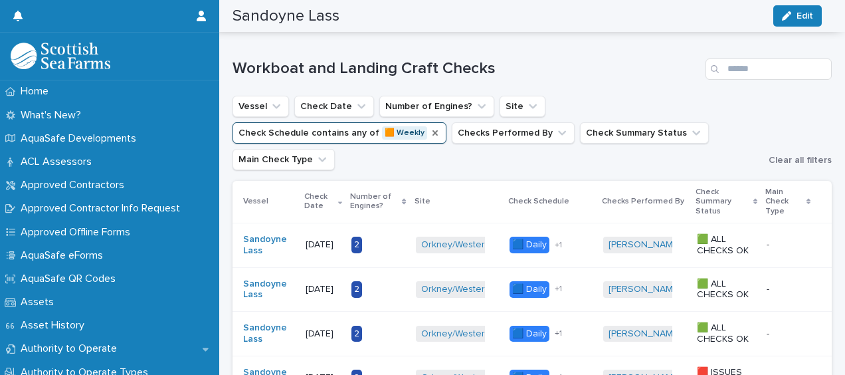
click at [438, 130] on icon "Check Schedule" at bounding box center [435, 132] width 5 height 5
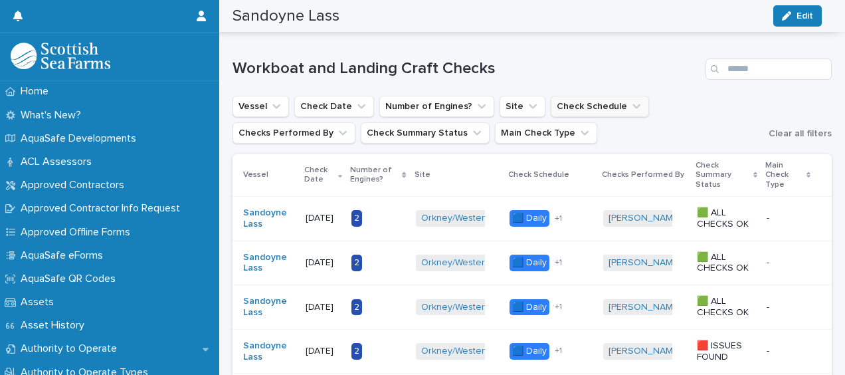
click at [630, 107] on icon "Check Schedule" at bounding box center [636, 106] width 13 height 13
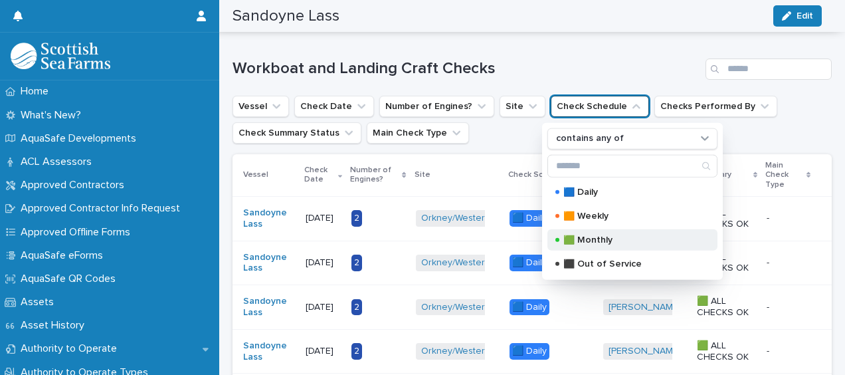
click at [620, 235] on p "🟩 Monthly" at bounding box center [630, 239] width 133 height 9
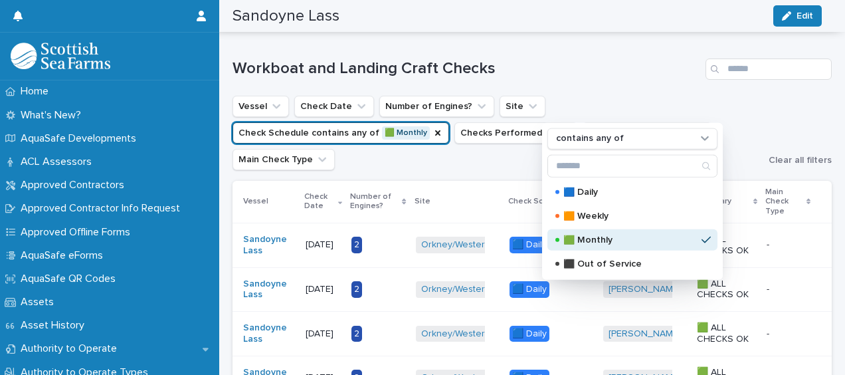
click at [655, 59] on h1 "Workboat and Landing Craft Checks" at bounding box center [467, 68] width 468 height 19
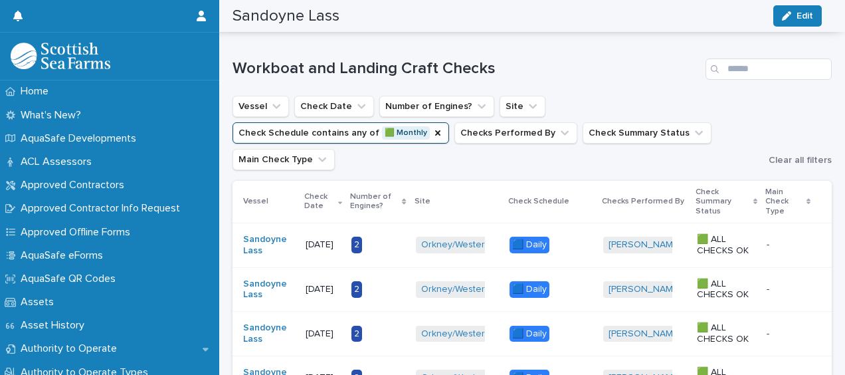
click at [655, 59] on h1 "Workboat and Landing Craft Checks" at bounding box center [467, 68] width 468 height 19
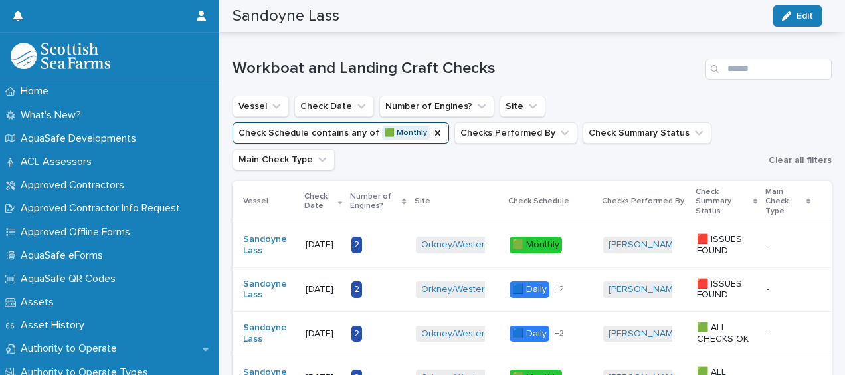
click at [443, 128] on icon "Check Schedule" at bounding box center [438, 133] width 11 height 11
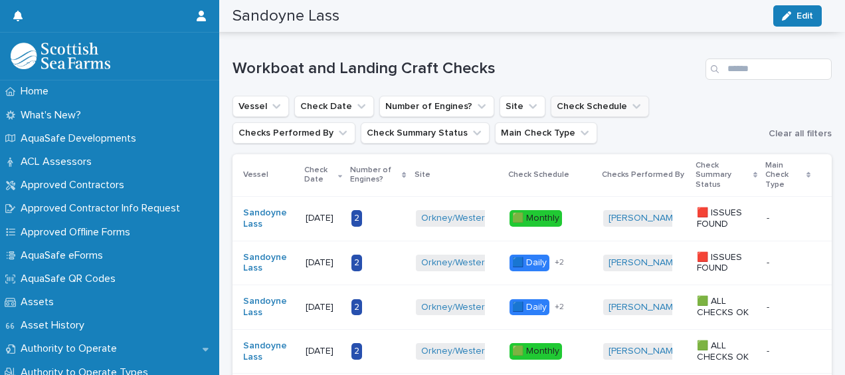
click at [631, 101] on icon "Check Schedule" at bounding box center [636, 106] width 13 height 13
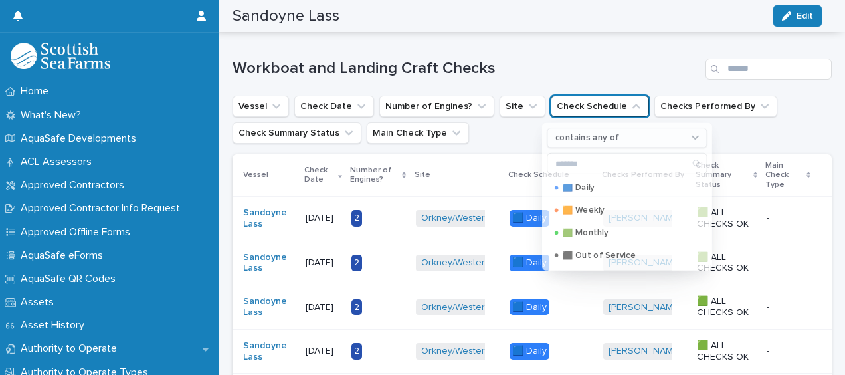
click at [630, 102] on icon "Check Schedule" at bounding box center [636, 106] width 13 height 13
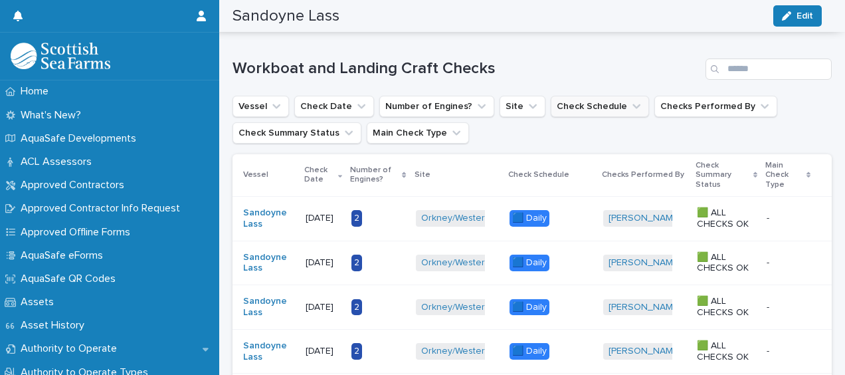
click at [630, 102] on icon "Check Schedule" at bounding box center [636, 106] width 13 height 13
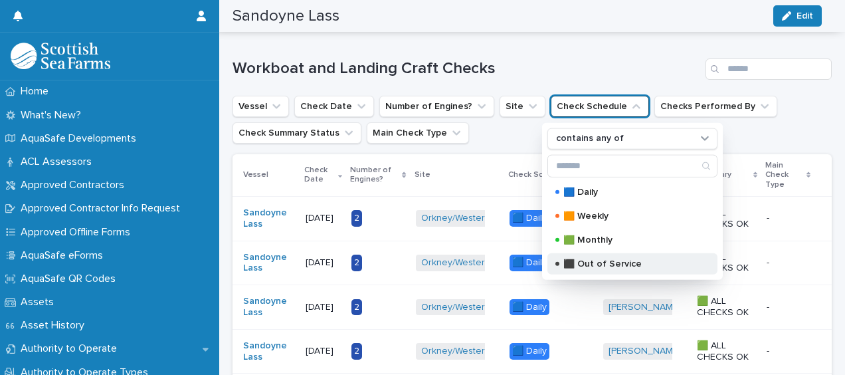
click at [613, 259] on p "⬛️ Out of Service" at bounding box center [630, 263] width 133 height 9
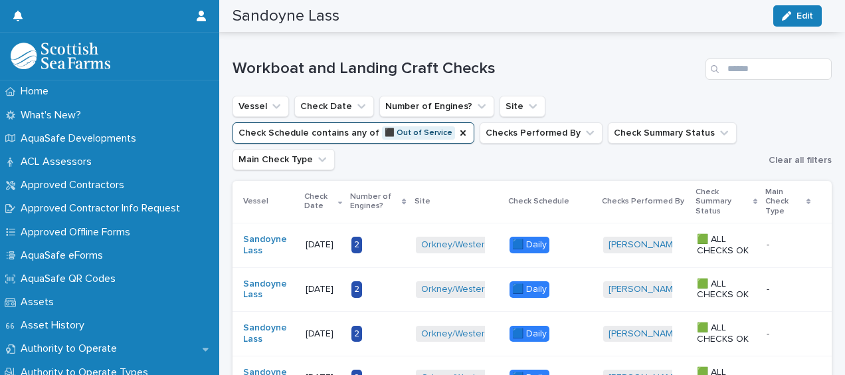
click at [768, 126] on div "Vessel Check Date Number of Engines? Site Check Schedule contains any of ⬛️ Out…" at bounding box center [532, 133] width 599 height 74
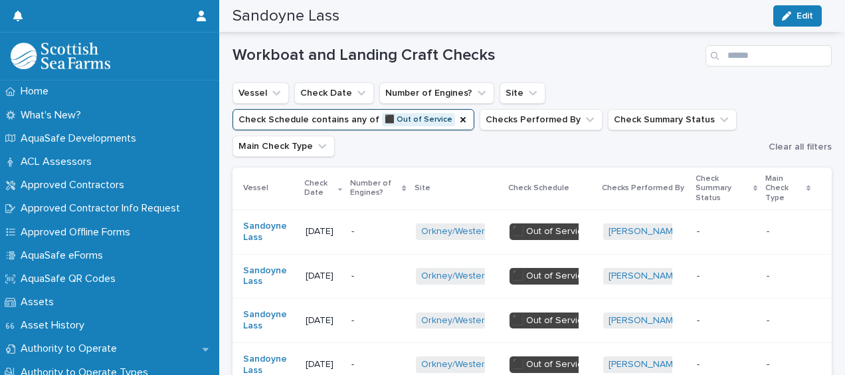
scroll to position [193, 0]
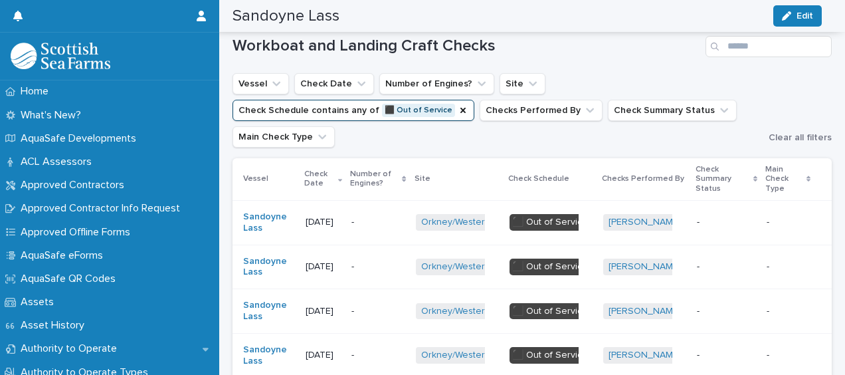
click at [348, 140] on ul "Vessel Check Date Number of Engines? Site Check Schedule contains any of ⬛️ Out…" at bounding box center [498, 110] width 536 height 80
click at [341, 79] on button "Check Date" at bounding box center [334, 83] width 80 height 21
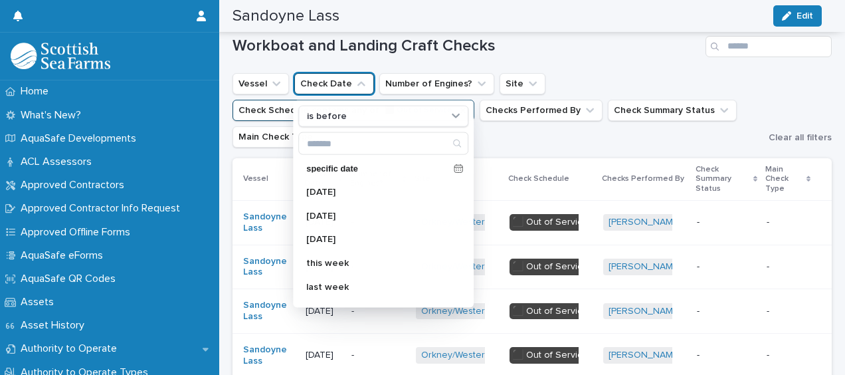
click at [341, 79] on button "Check Date" at bounding box center [334, 83] width 80 height 21
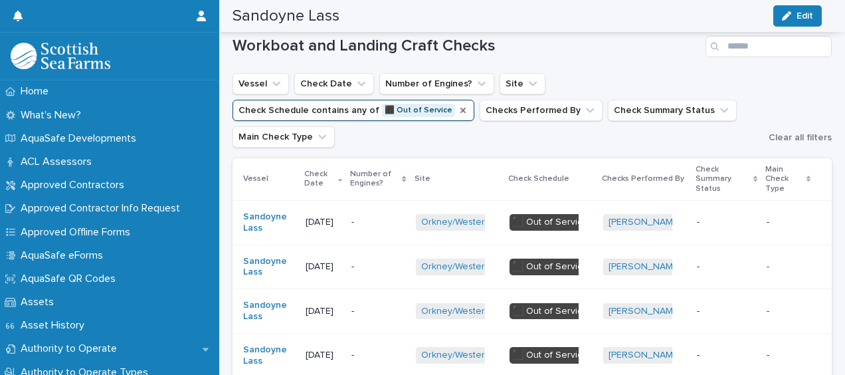
click at [458, 107] on icon "Check Schedule" at bounding box center [463, 110] width 11 height 11
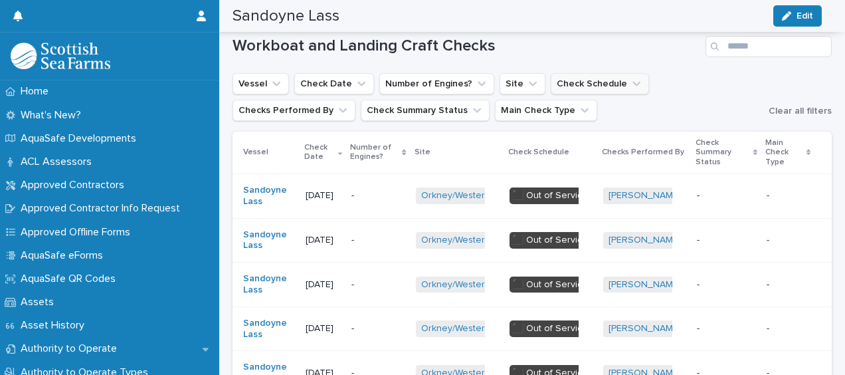
click at [593, 78] on button "Check Schedule" at bounding box center [600, 83] width 98 height 21
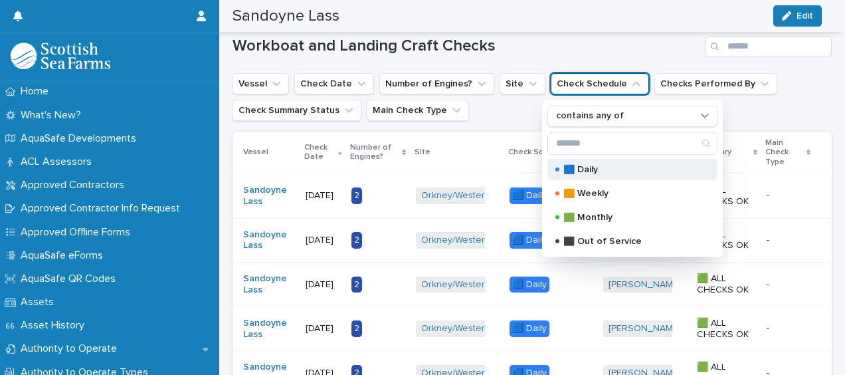
click at [584, 166] on p "🟦 Daily" at bounding box center [630, 168] width 133 height 9
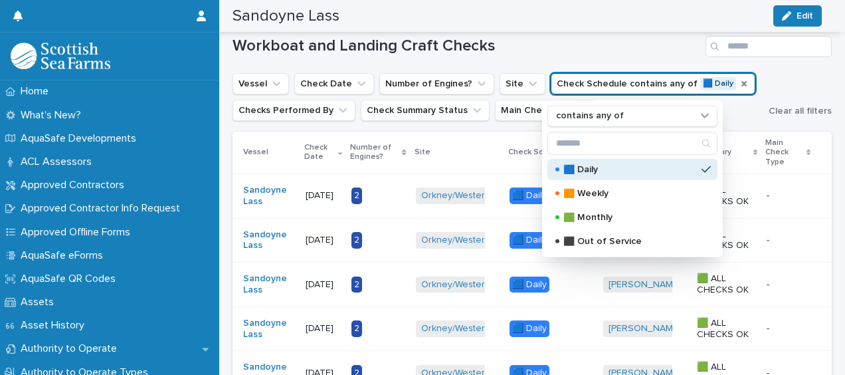
click at [637, 49] on h1 "Workboat and Landing Craft Checks" at bounding box center [467, 46] width 468 height 19
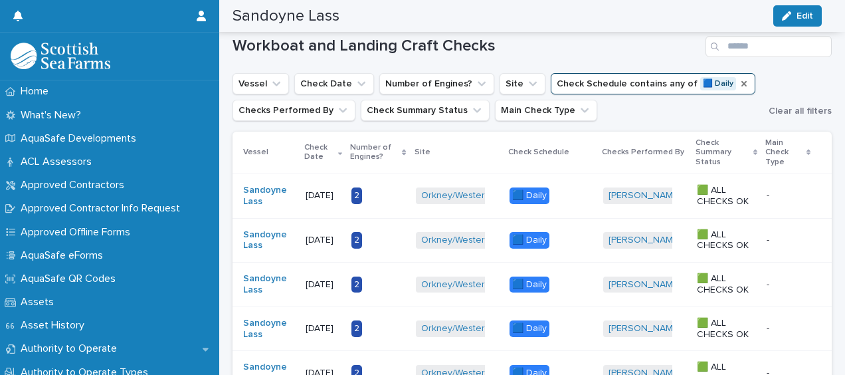
click at [318, 279] on p "[DATE]" at bounding box center [324, 284] width 36 height 11
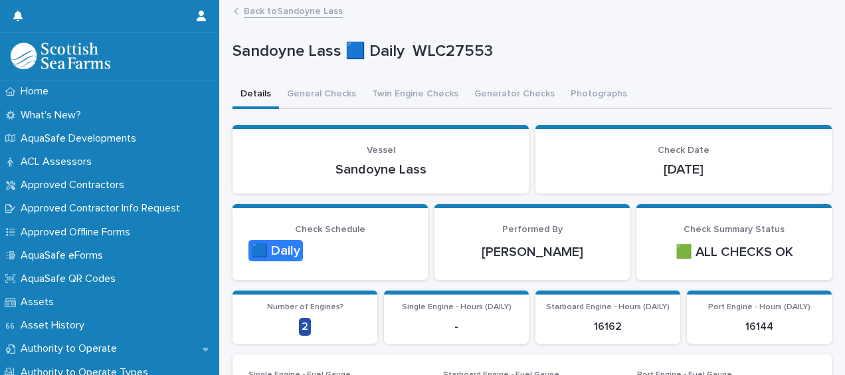
click at [372, 237] on div "Check Schedule 🟦 Daily" at bounding box center [330, 244] width 163 height 41
click at [269, 11] on link "Back to Sandoyne Lass" at bounding box center [293, 10] width 99 height 15
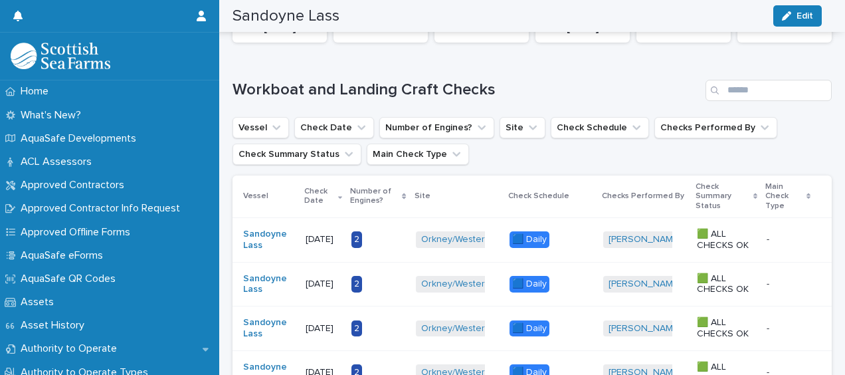
scroll to position [158, 0]
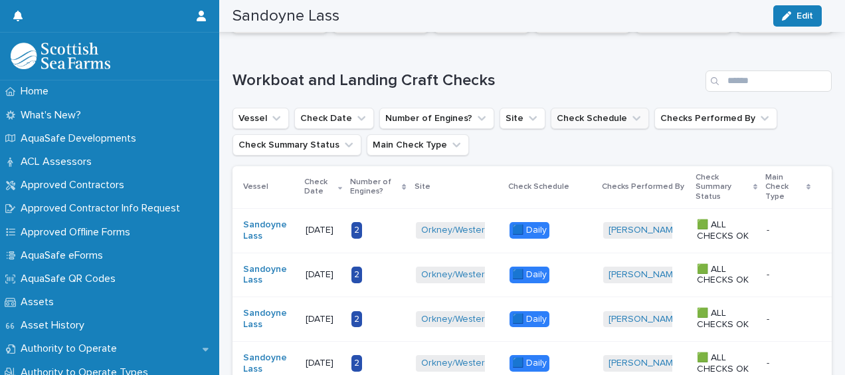
click at [585, 117] on button "Check Schedule" at bounding box center [600, 118] width 98 height 21
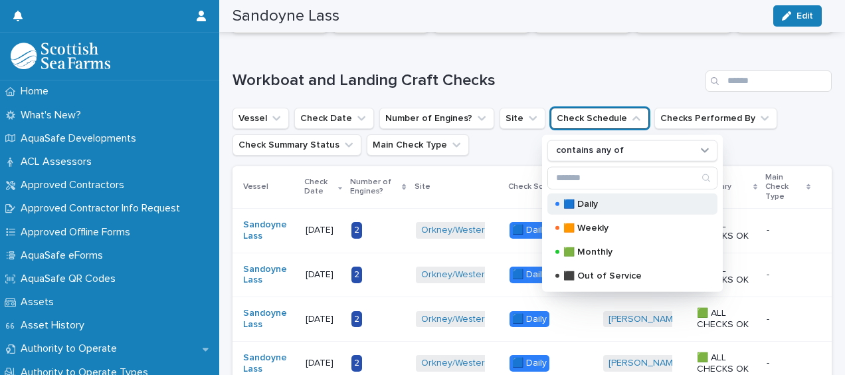
click at [619, 206] on p "🟦 Daily" at bounding box center [630, 203] width 133 height 9
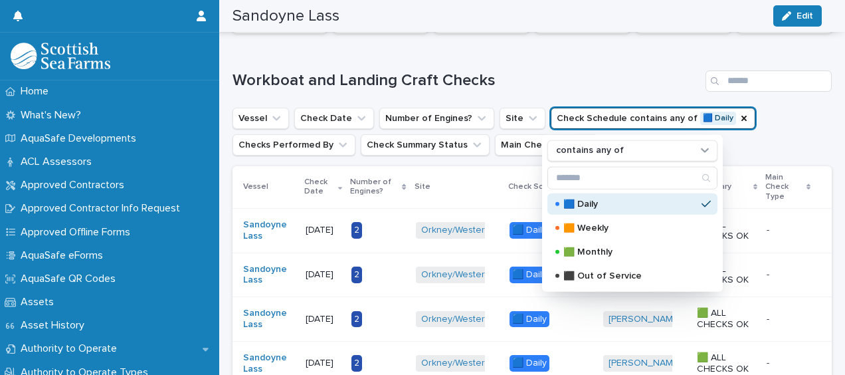
click at [820, 120] on div "Vessel Check Date Number of Engines? Site Check Schedule contains any of 🟦 Dail…" at bounding box center [532, 132] width 599 height 48
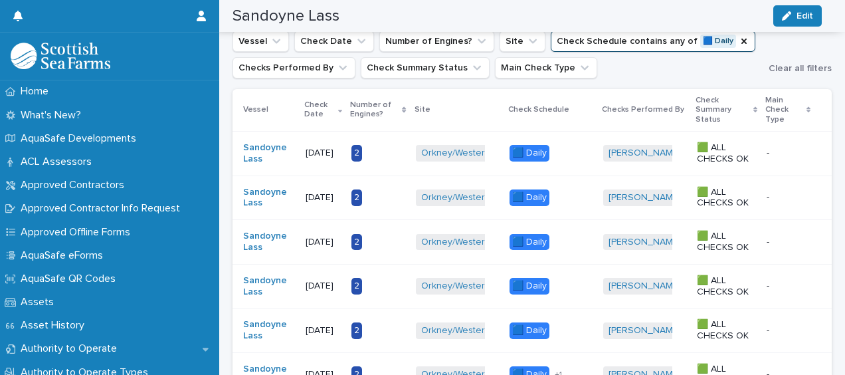
scroll to position [243, 0]
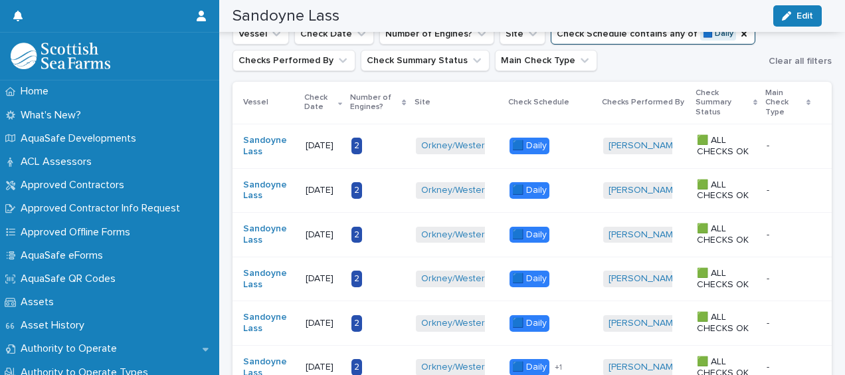
click at [498, 97] on div "Site" at bounding box center [458, 102] width 86 height 15
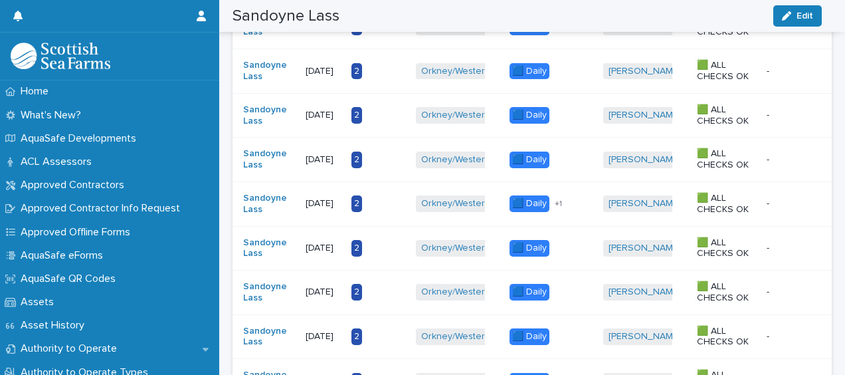
scroll to position [455, 0]
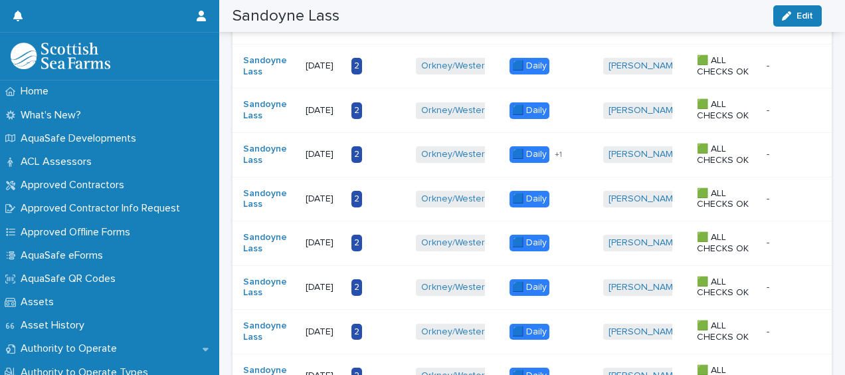
click at [389, 37] on td "2" at bounding box center [378, 22] width 64 height 45
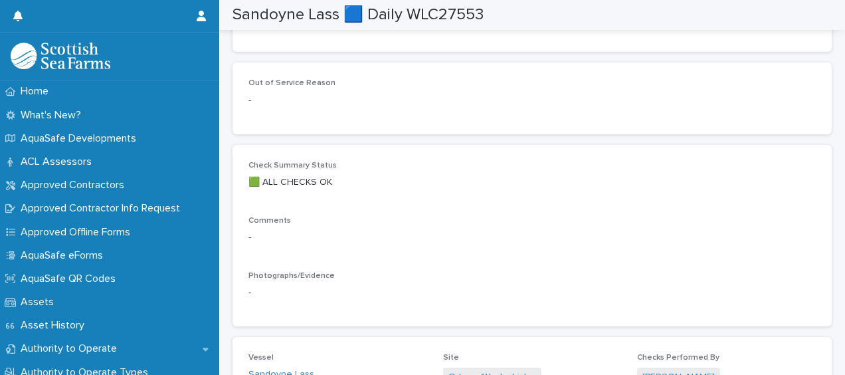
scroll to position [286, 0]
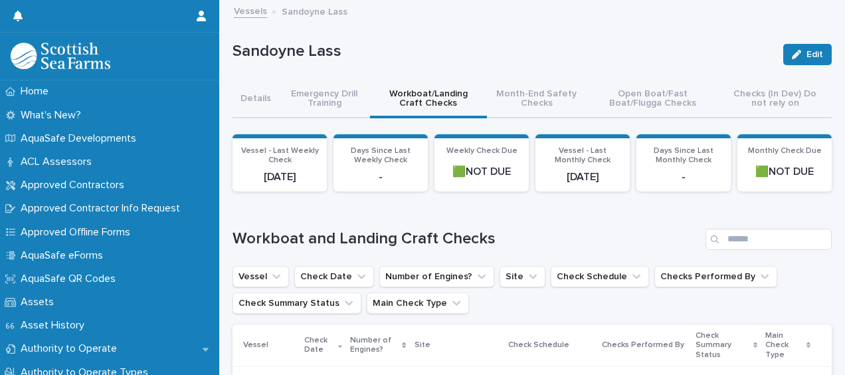
click at [384, 39] on div "Sandoyne Lass Edit" at bounding box center [532, 54] width 599 height 53
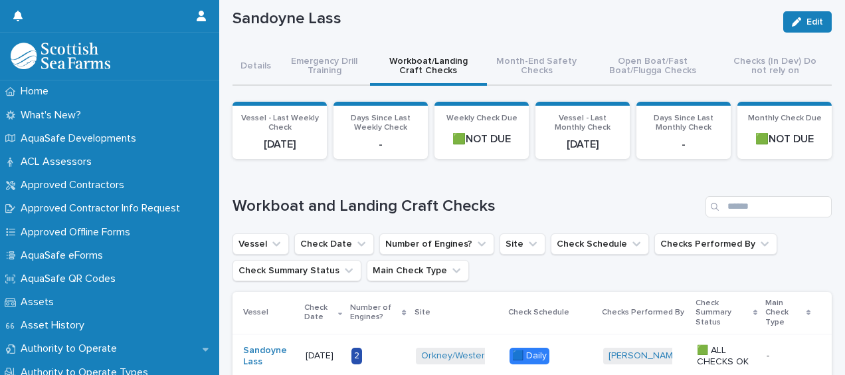
scroll to position [62, 0]
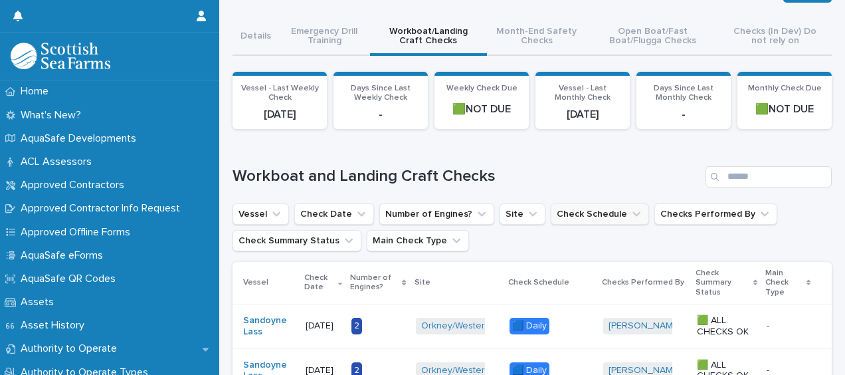
click at [597, 217] on button "Check Schedule" at bounding box center [600, 213] width 98 height 21
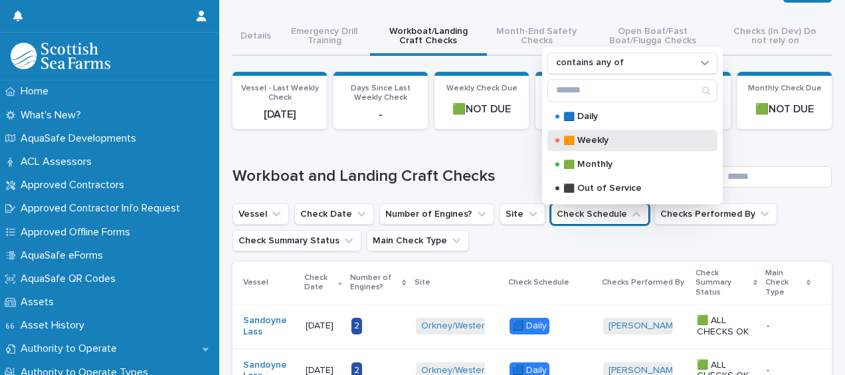
click at [603, 136] on p "🟧 Weekly" at bounding box center [630, 140] width 133 height 9
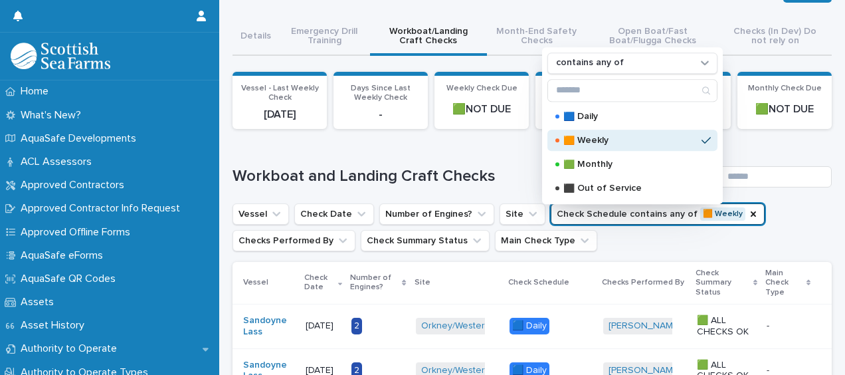
click at [804, 222] on div "Vessel Check Date Number of Engines? Site Check Schedule contains any of 🟧 Week…" at bounding box center [532, 227] width 599 height 48
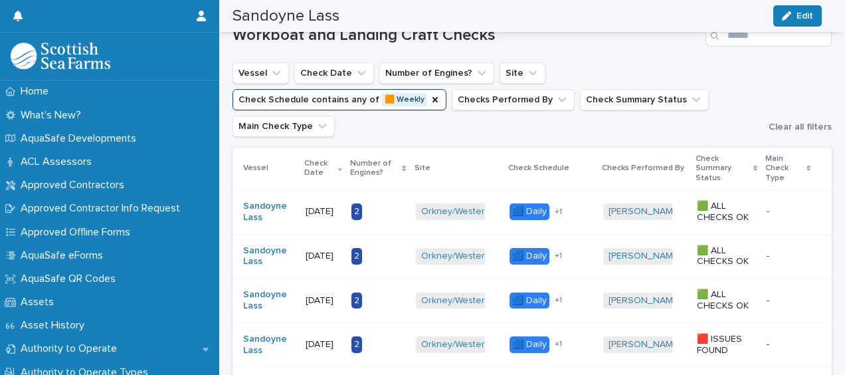
scroll to position [201, 0]
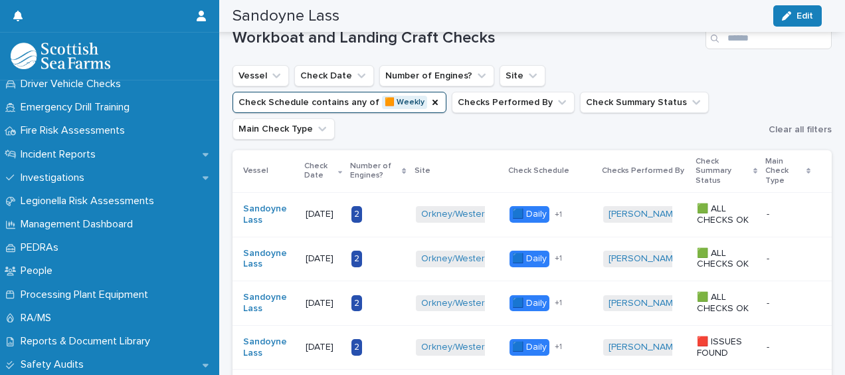
scroll to position [464, 0]
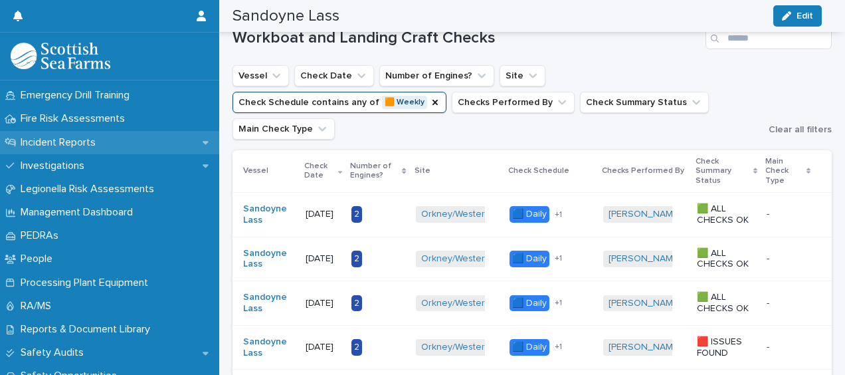
click at [141, 131] on div "Incident Reports" at bounding box center [109, 142] width 219 height 23
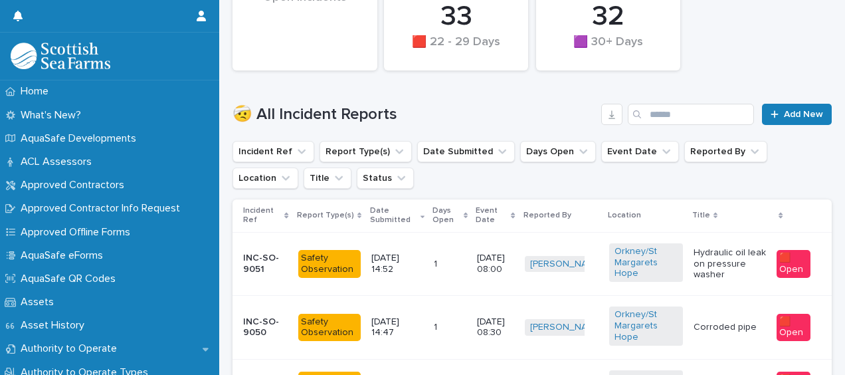
scroll to position [362, 0]
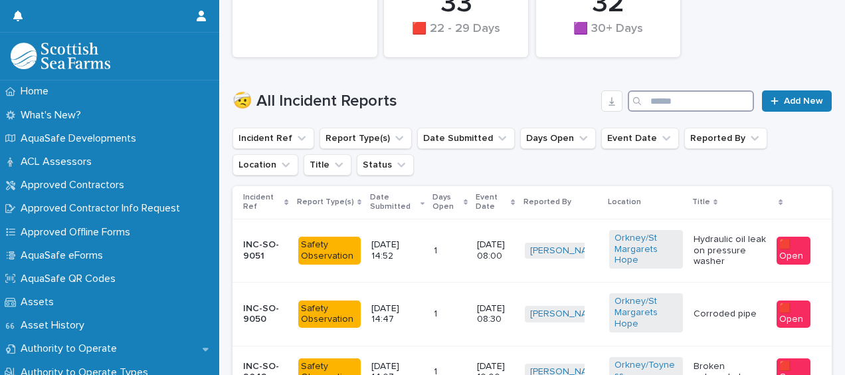
click at [675, 106] on input "Search" at bounding box center [691, 100] width 126 height 21
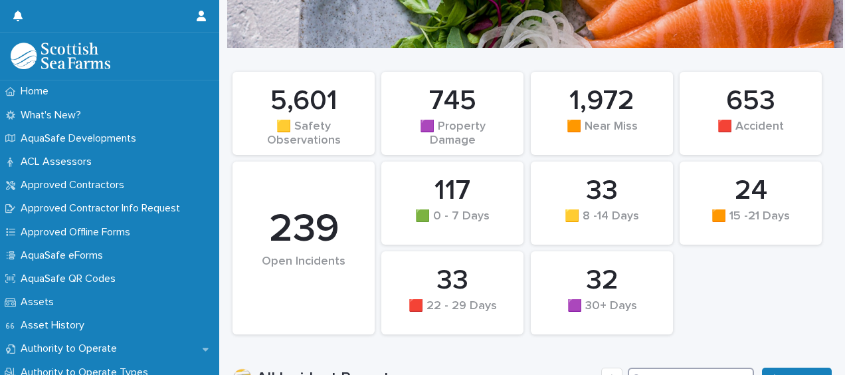
scroll to position [360, 0]
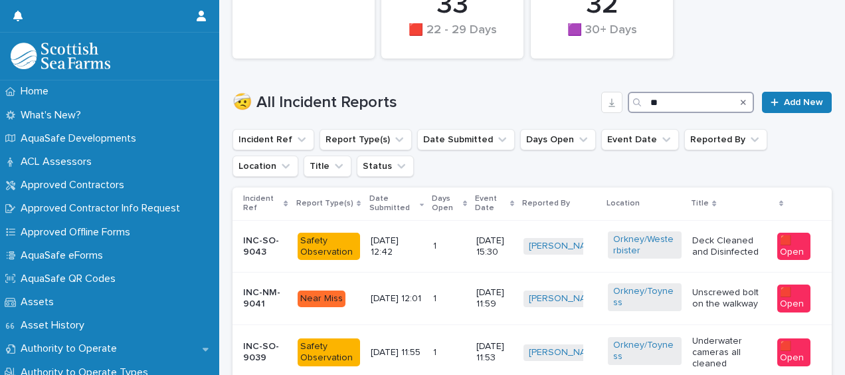
click at [686, 100] on input "**" at bounding box center [691, 102] width 126 height 21
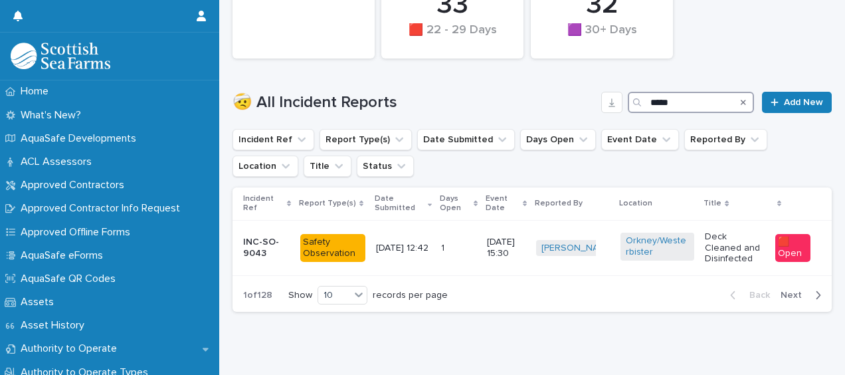
scroll to position [92, 0]
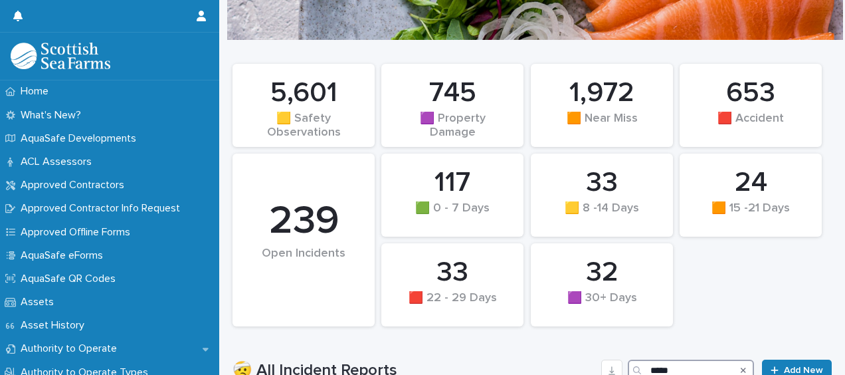
type input "******"
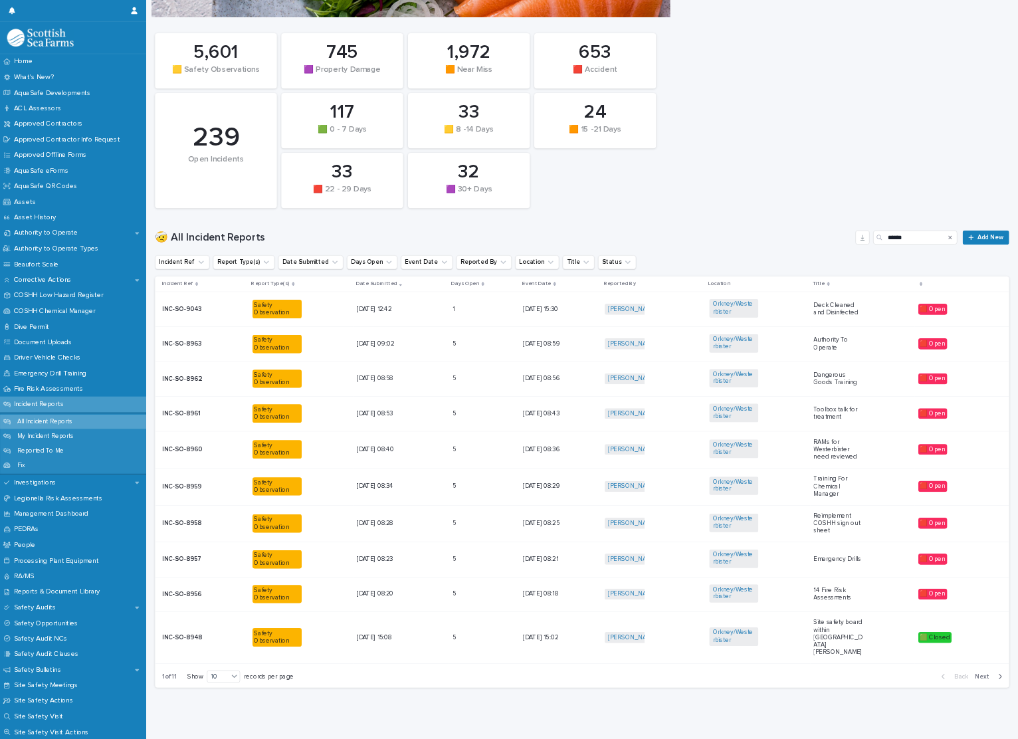
scroll to position [133, 0]
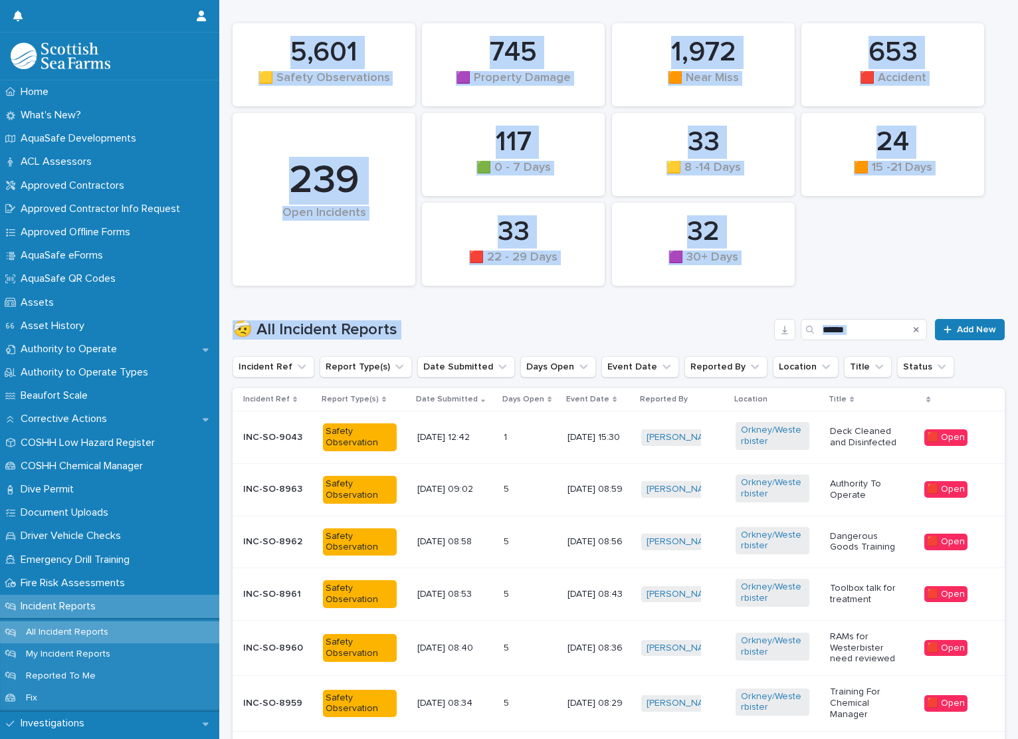
drag, startPoint x: 997, startPoint y: 276, endPoint x: 999, endPoint y: 300, distance: 23.4
click at [845, 300] on div "Home What's New? AquaSafe Developments ACL Assessors Approved Contractors Appro…" at bounding box center [509, 369] width 1018 height 739
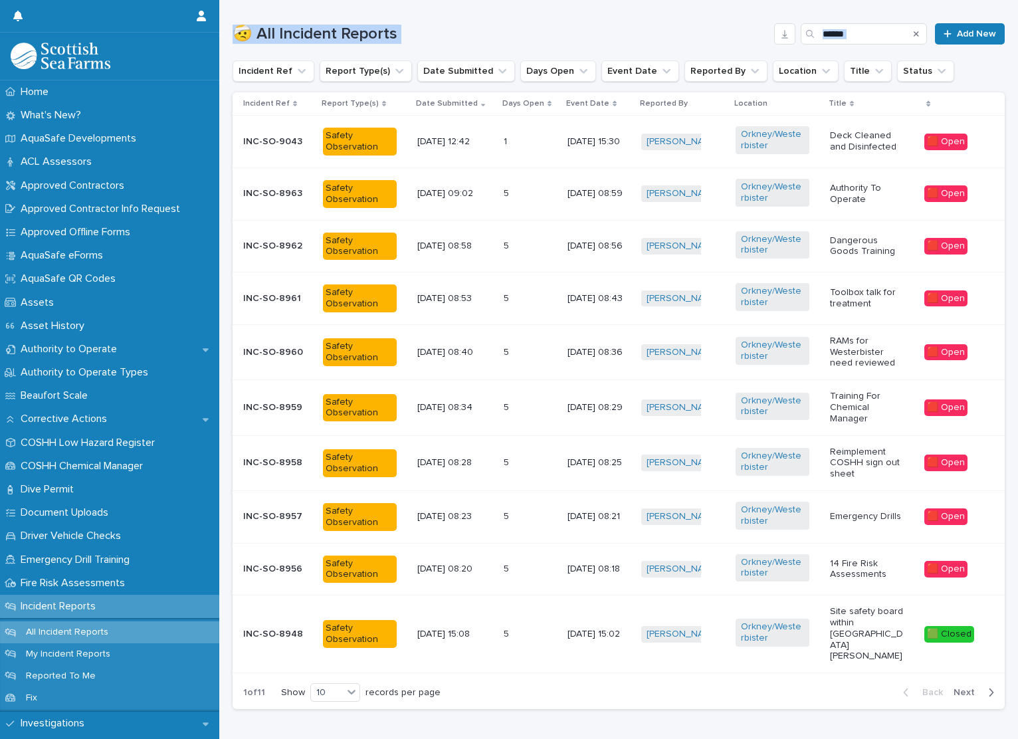
scroll to position [426, 0]
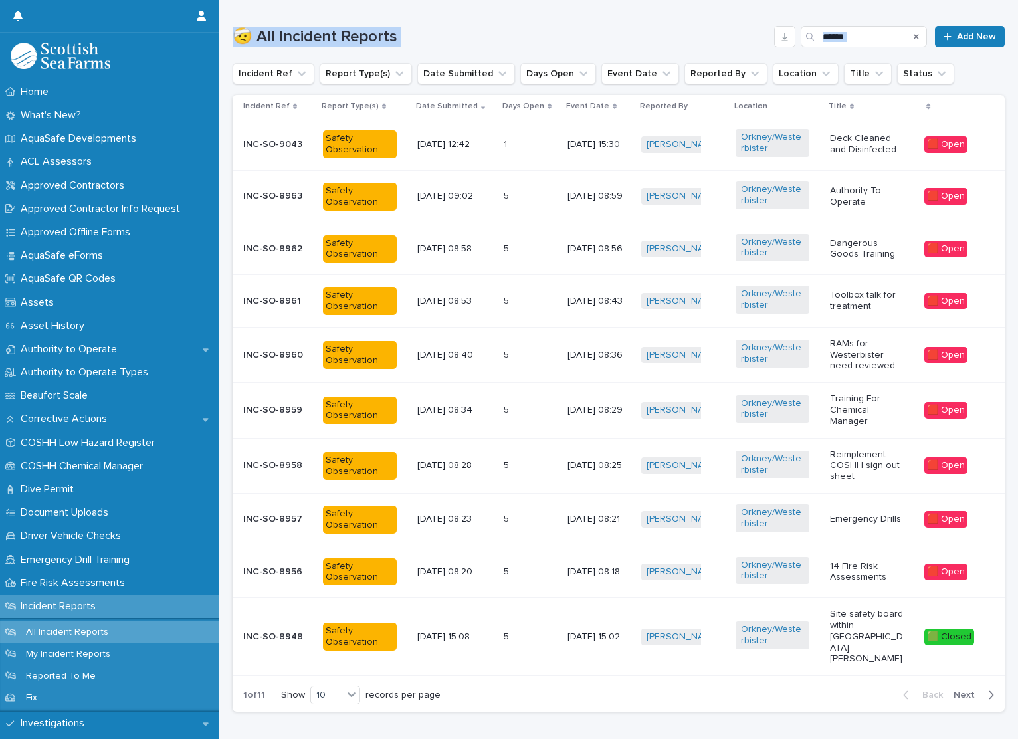
click at [845, 374] on button "Next" at bounding box center [976, 695] width 56 height 12
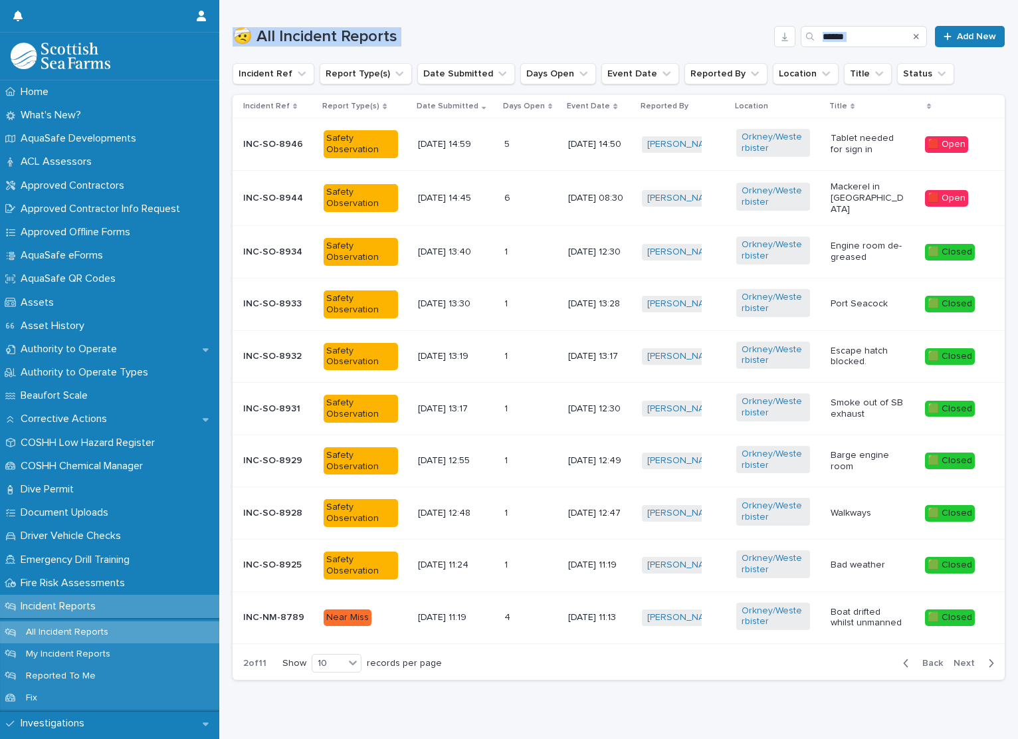
scroll to position [415, 0]
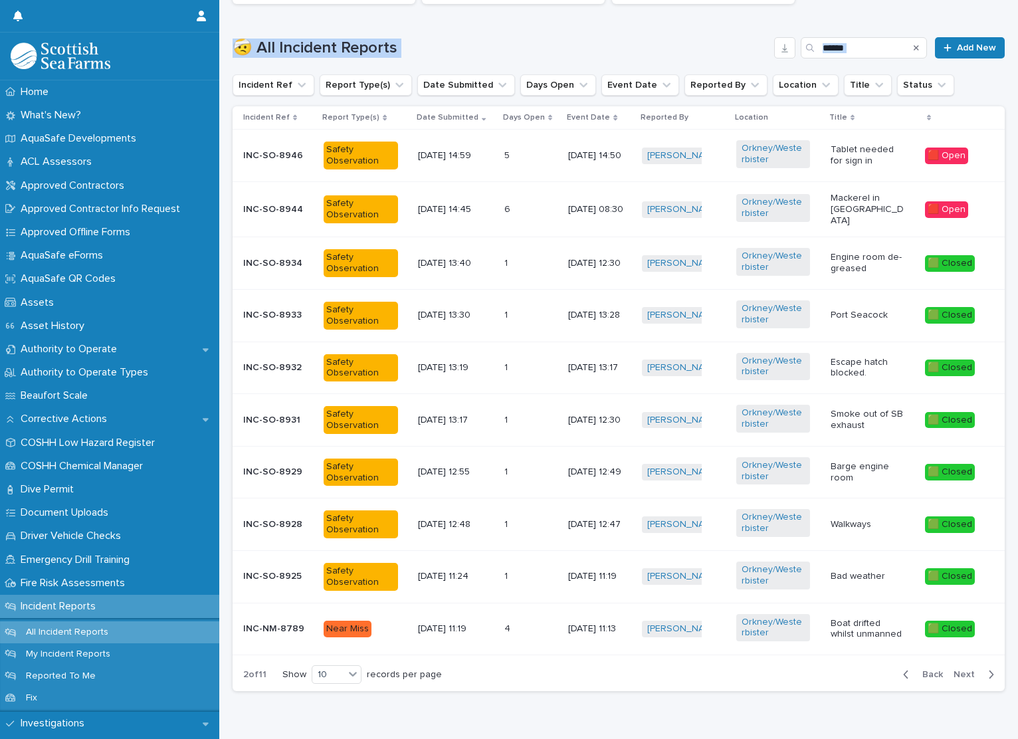
click at [845, 374] on button "Back" at bounding box center [920, 675] width 56 height 12
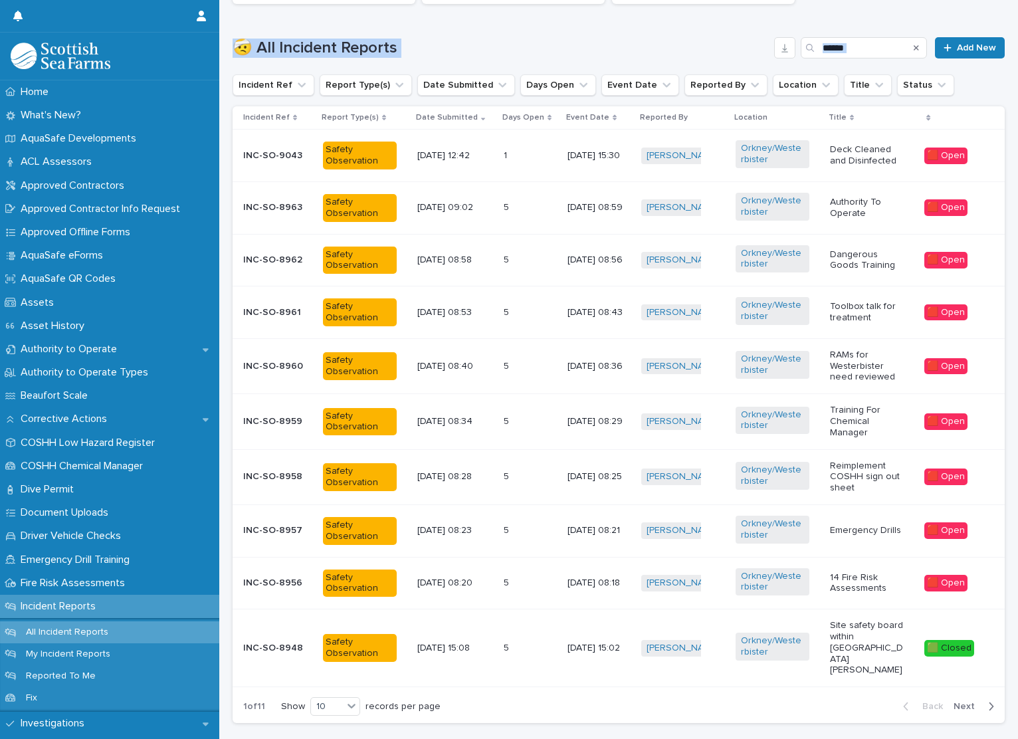
scroll to position [426, 0]
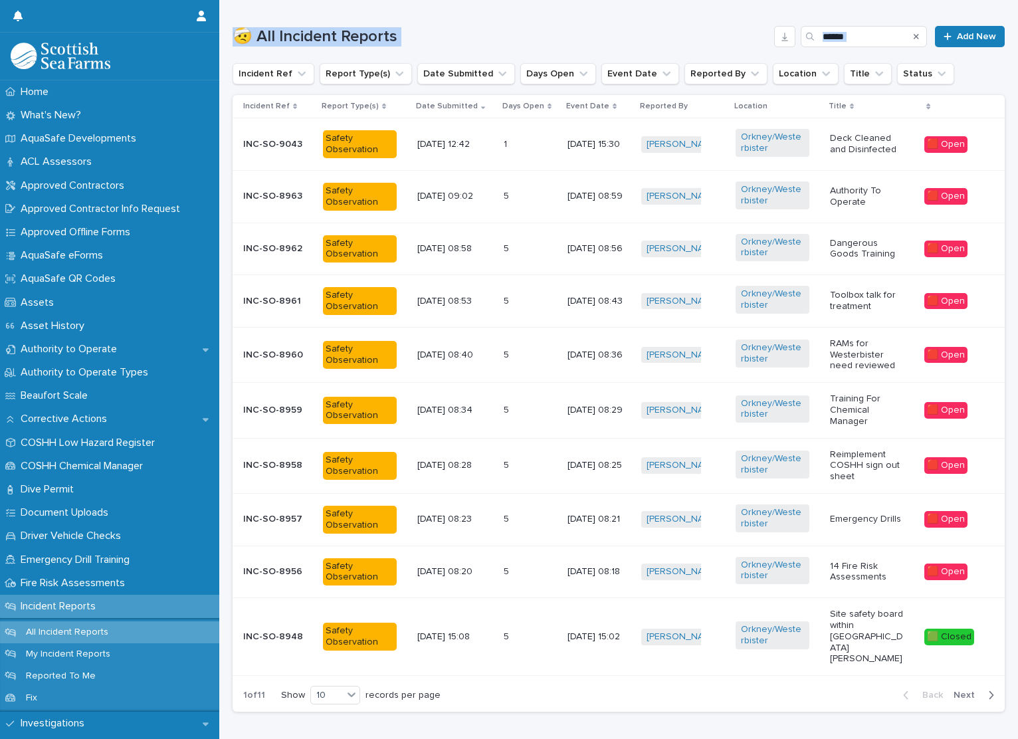
click at [845, 374] on span "Next" at bounding box center [968, 694] width 29 height 9
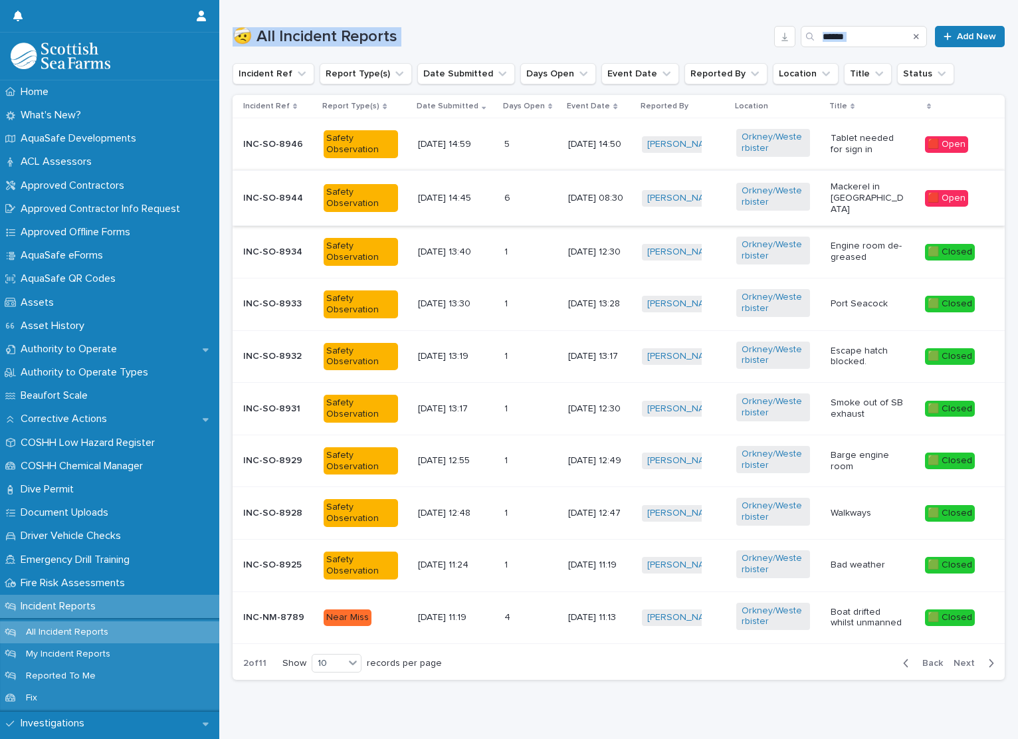
scroll to position [415, 0]
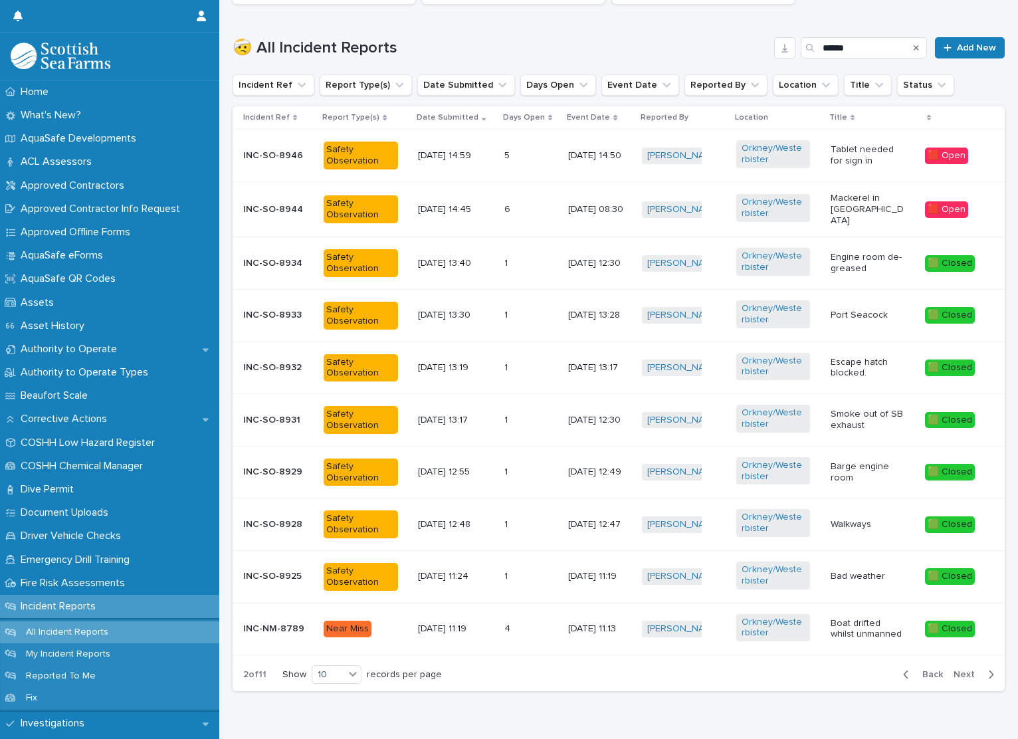
click at [499, 374] on td "4 4" at bounding box center [531, 629] width 64 height 52
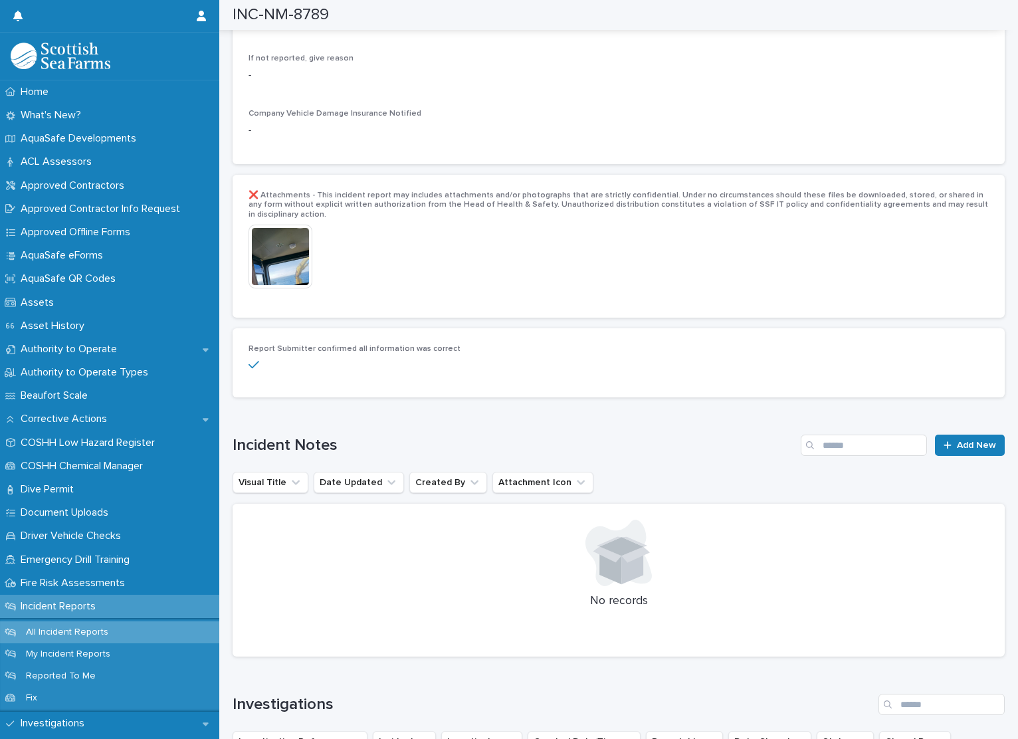
scroll to position [2637, 0]
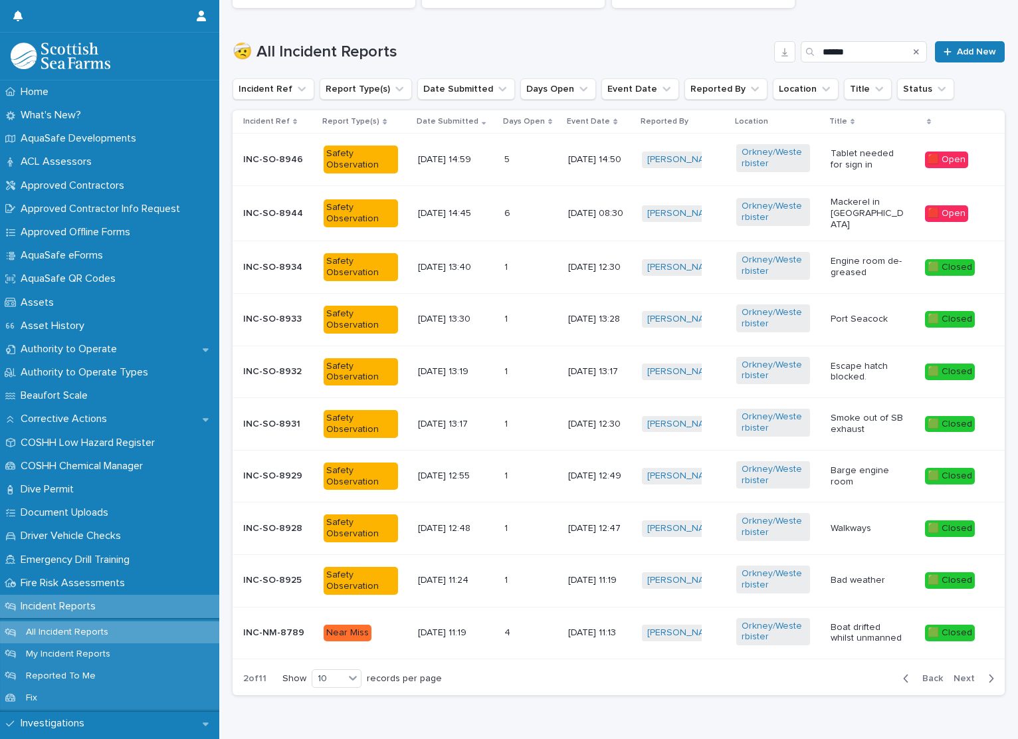
scroll to position [464, 0]
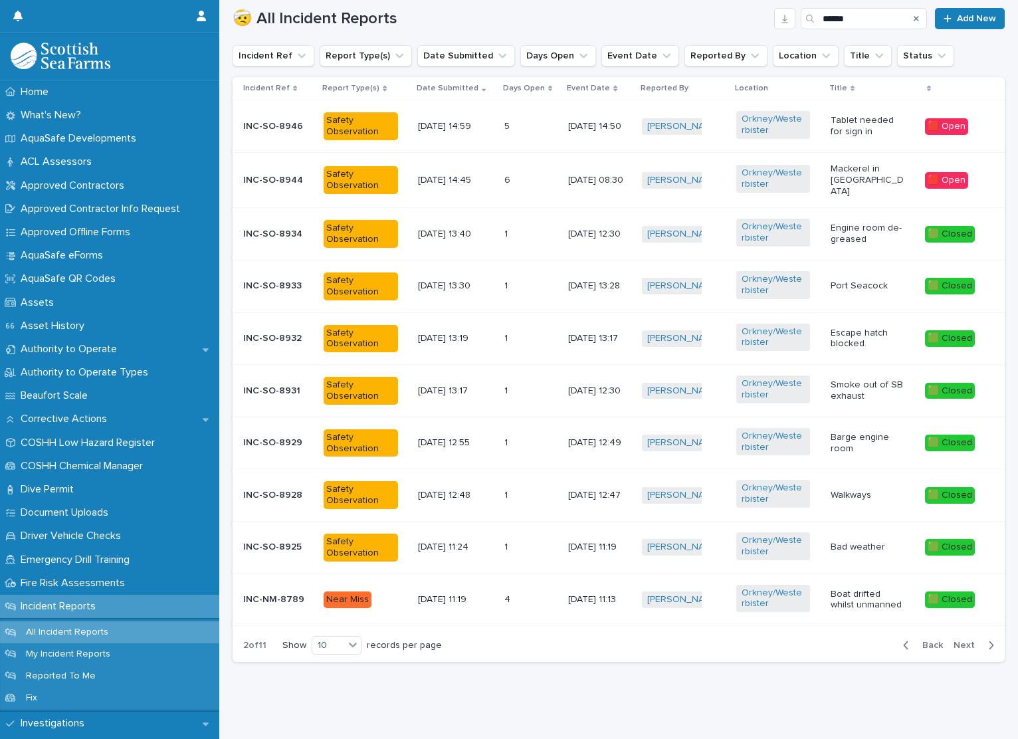
drag, startPoint x: 894, startPoint y: 625, endPoint x: 1017, endPoint y: 534, distance: 152.0
click at [845, 374] on div "button" at bounding box center [908, 645] width 11 height 12
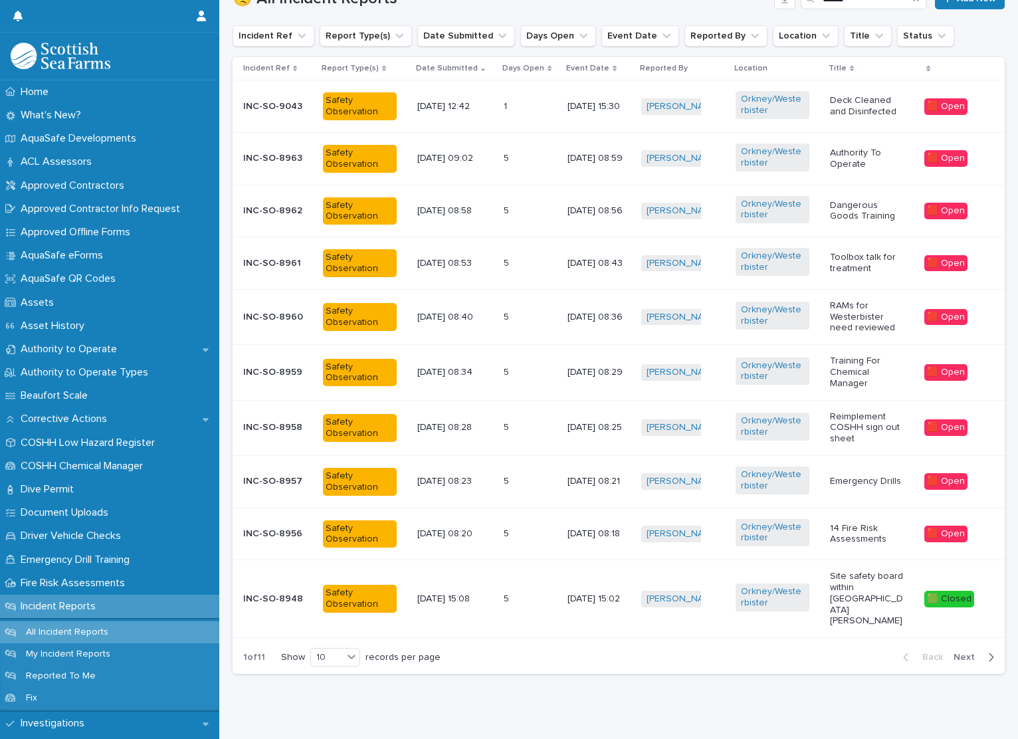
scroll to position [476, 0]
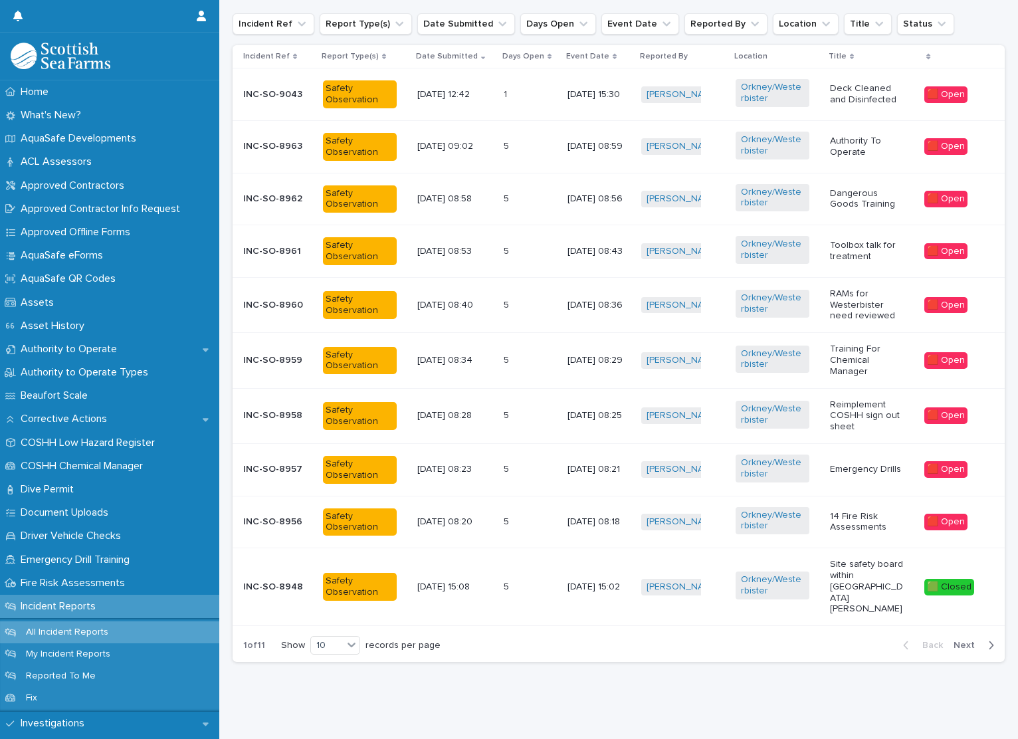
drag, startPoint x: 804, startPoint y: 682, endPoint x: 857, endPoint y: 661, distance: 56.6
click at [804, 374] on div "Loading... Saving… Loading... Saving… 24 🟧 15 -21 Days 117 🟩 0 - 7 Days 745 🟪 P…" at bounding box center [618, 181] width 785 height 1049
click at [845, 374] on span "Next" at bounding box center [968, 645] width 29 height 9
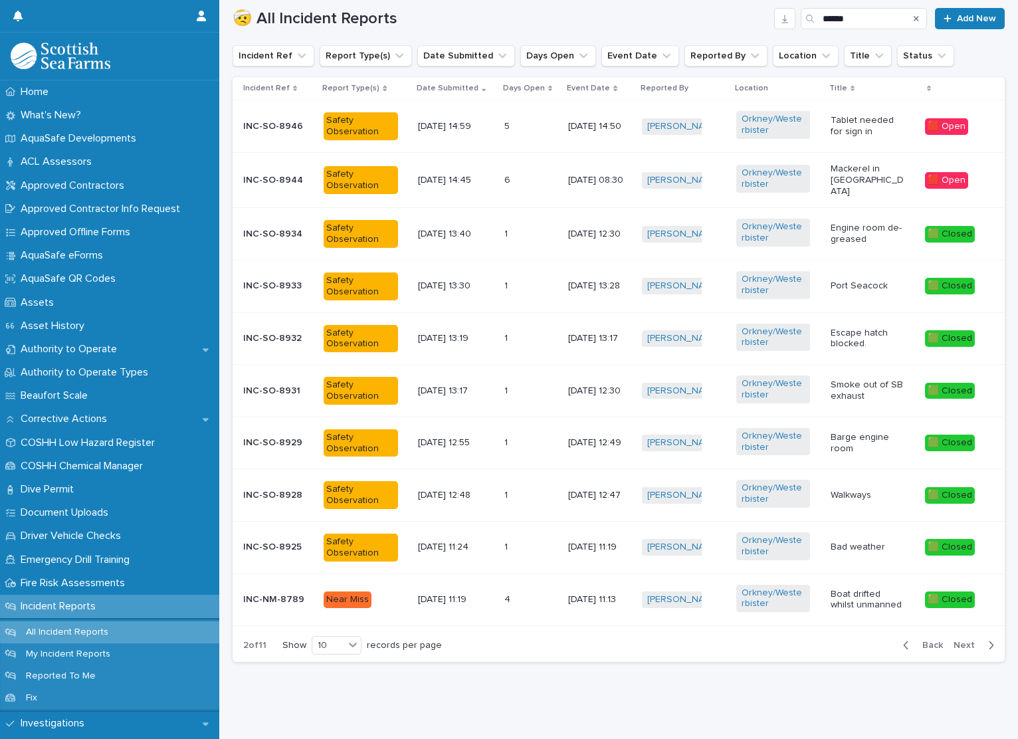
scroll to position [464, 0]
click at [845, 374] on div "Back Next" at bounding box center [948, 645] width 112 height 33
click at [845, 374] on span "Back" at bounding box center [928, 645] width 29 height 9
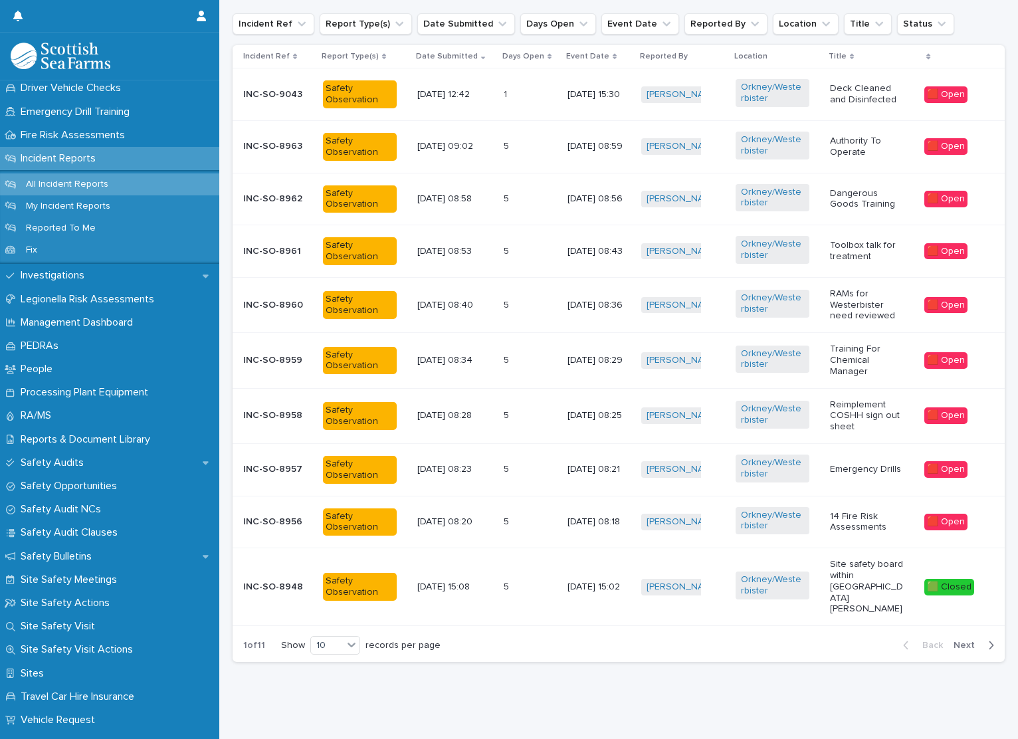
scroll to position [432, 0]
